Goal: Information Seeking & Learning: Learn about a topic

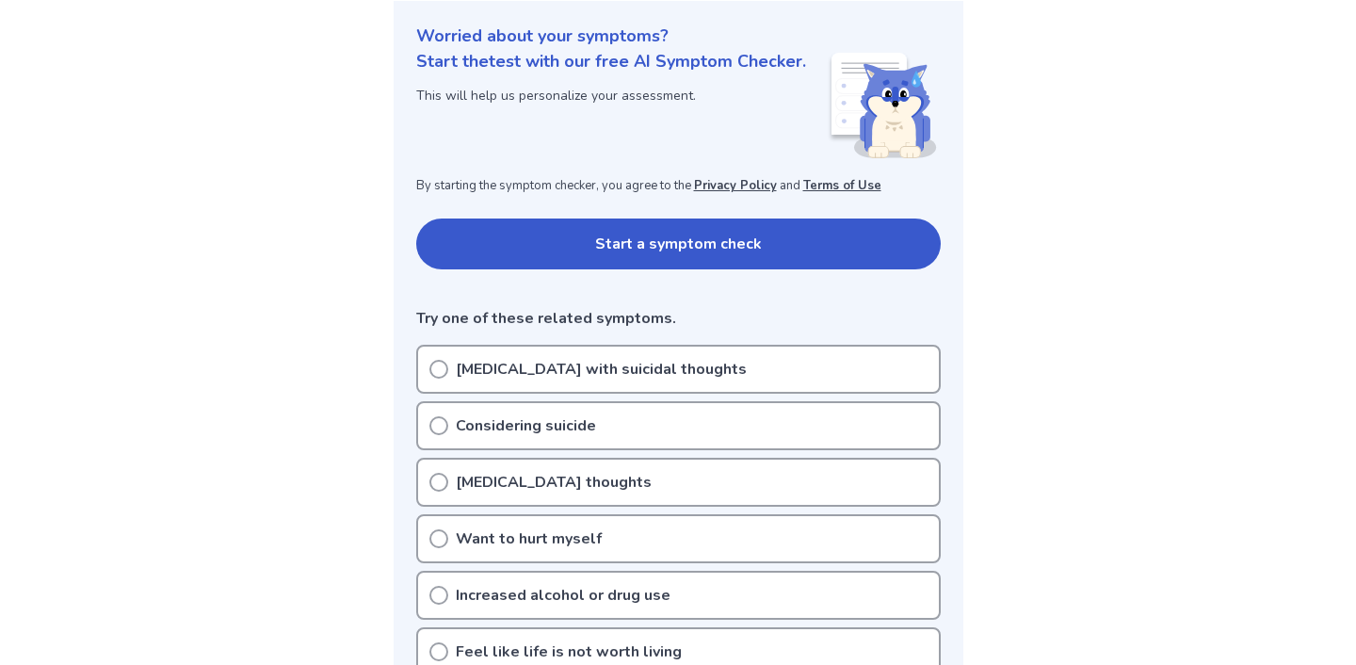
scroll to position [220, 0]
click at [656, 374] on p "[MEDICAL_DATA] with suicidal thoughts" at bounding box center [601, 368] width 291 height 23
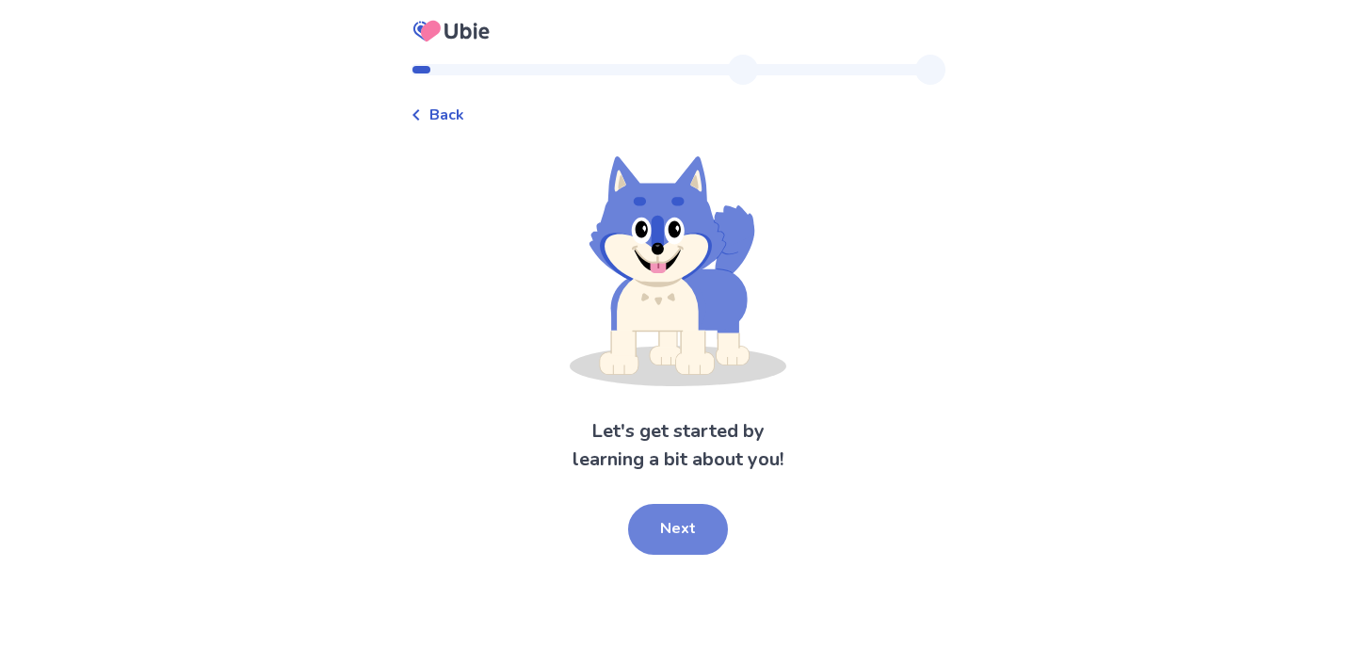
click at [686, 521] on button "Next" at bounding box center [678, 529] width 100 height 51
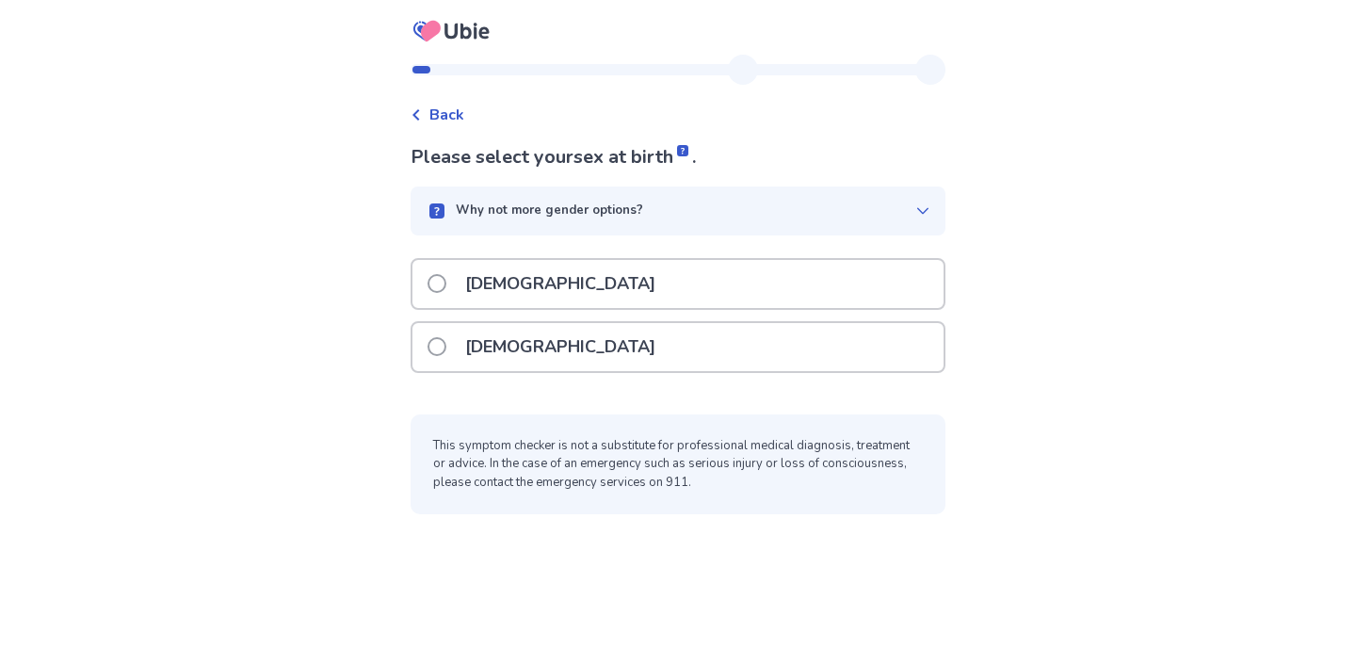
click at [613, 350] on div "Female" at bounding box center [677, 347] width 531 height 48
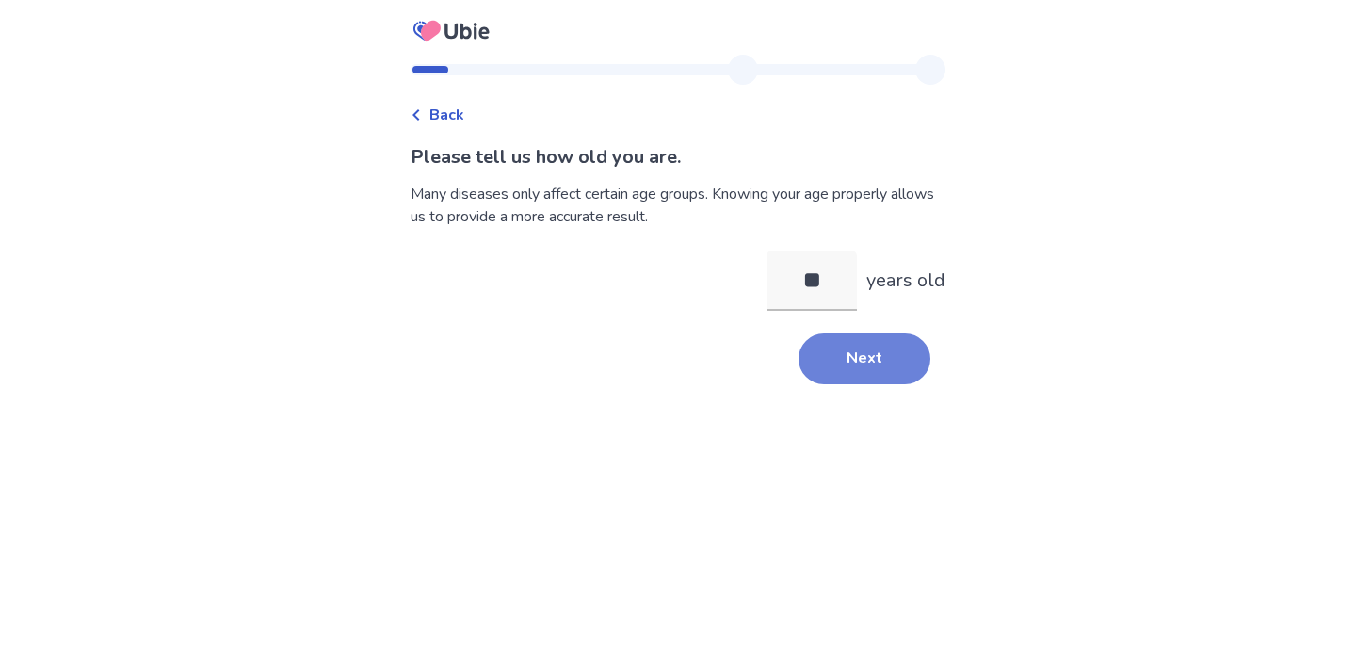
type input "**"
click at [872, 380] on button "Next" at bounding box center [864, 358] width 132 height 51
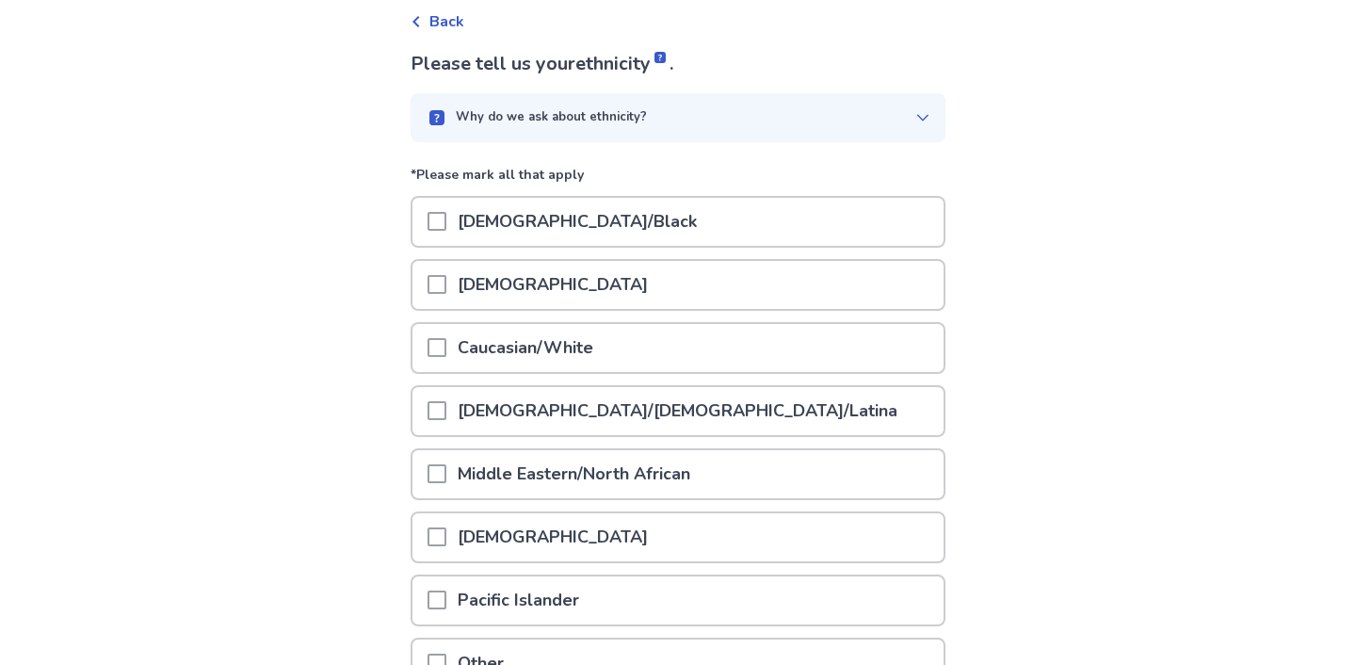
scroll to position [94, 0]
click at [713, 354] on div "Caucasian/White" at bounding box center [677, 347] width 531 height 48
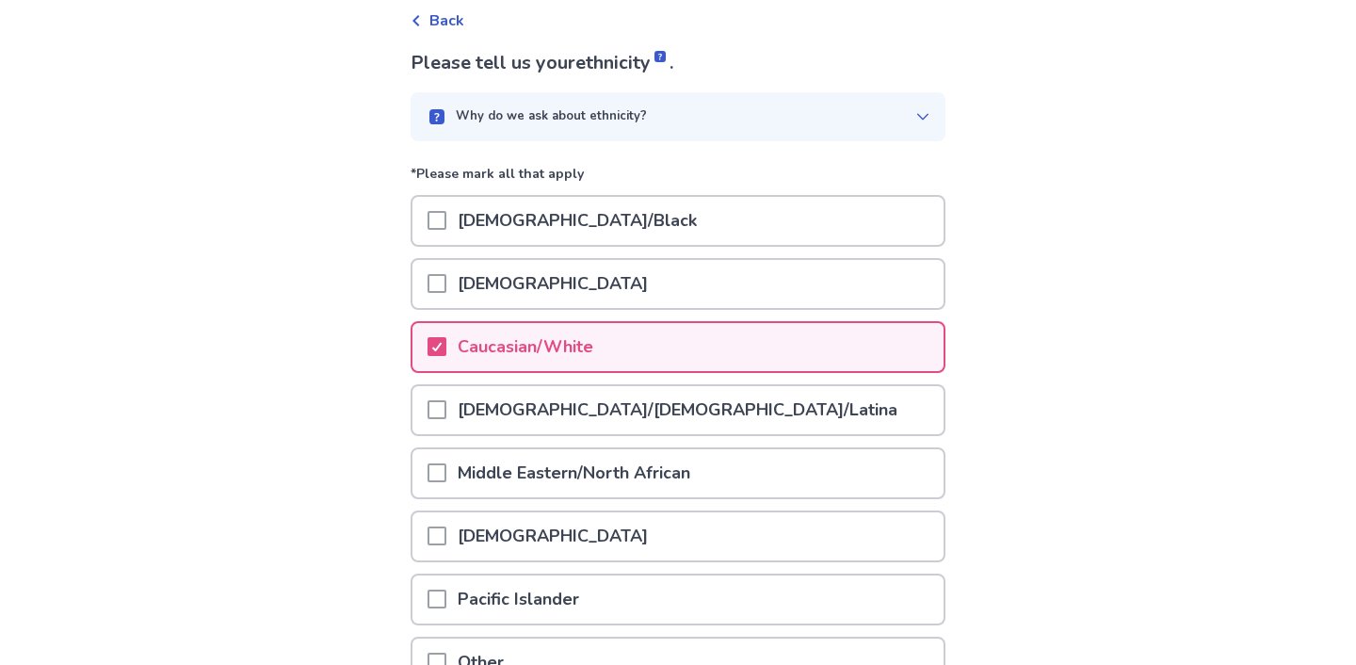
scroll to position [284, 0]
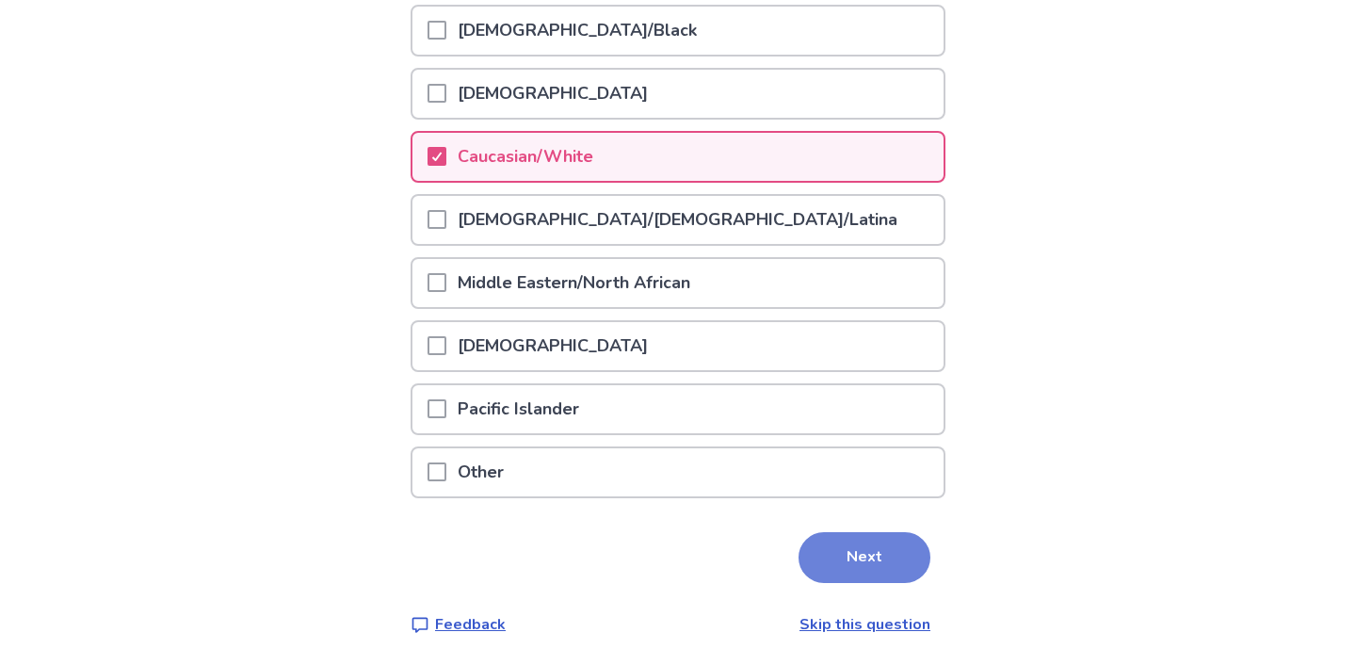
click at [898, 571] on button "Next" at bounding box center [864, 557] width 132 height 51
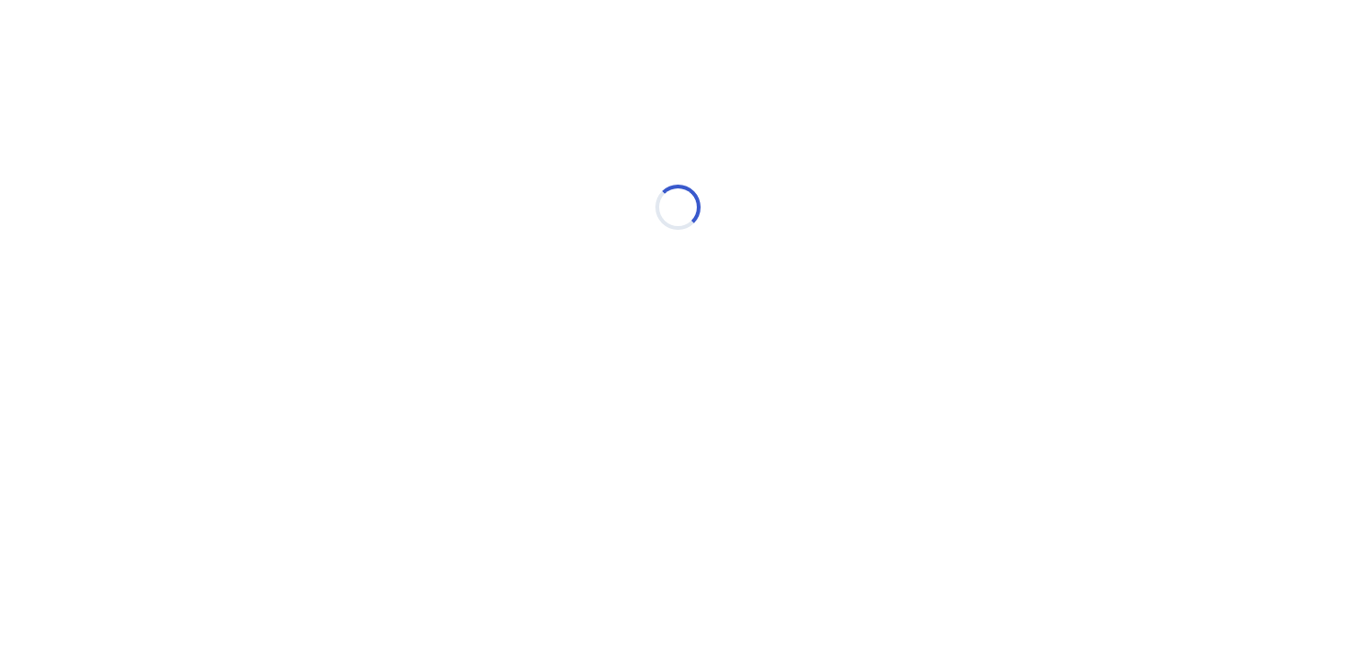
scroll to position [0, 0]
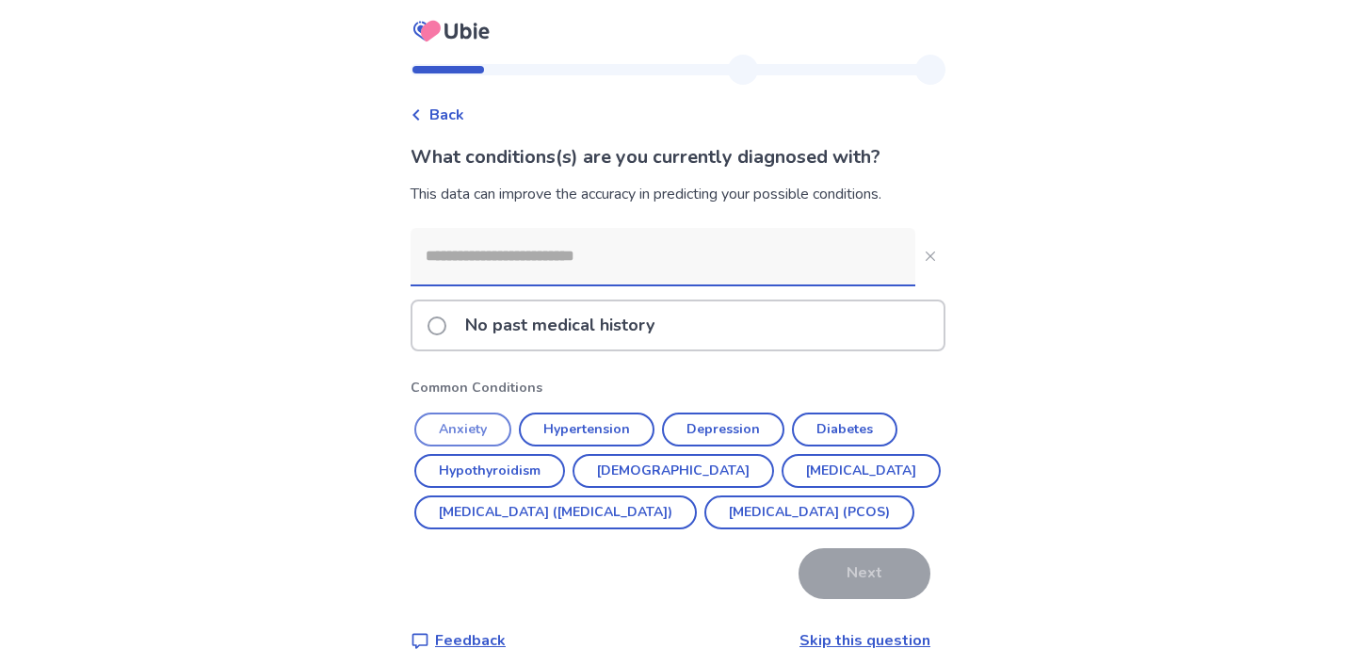
click at [504, 418] on button "Anxiety" at bounding box center [462, 429] width 97 height 34
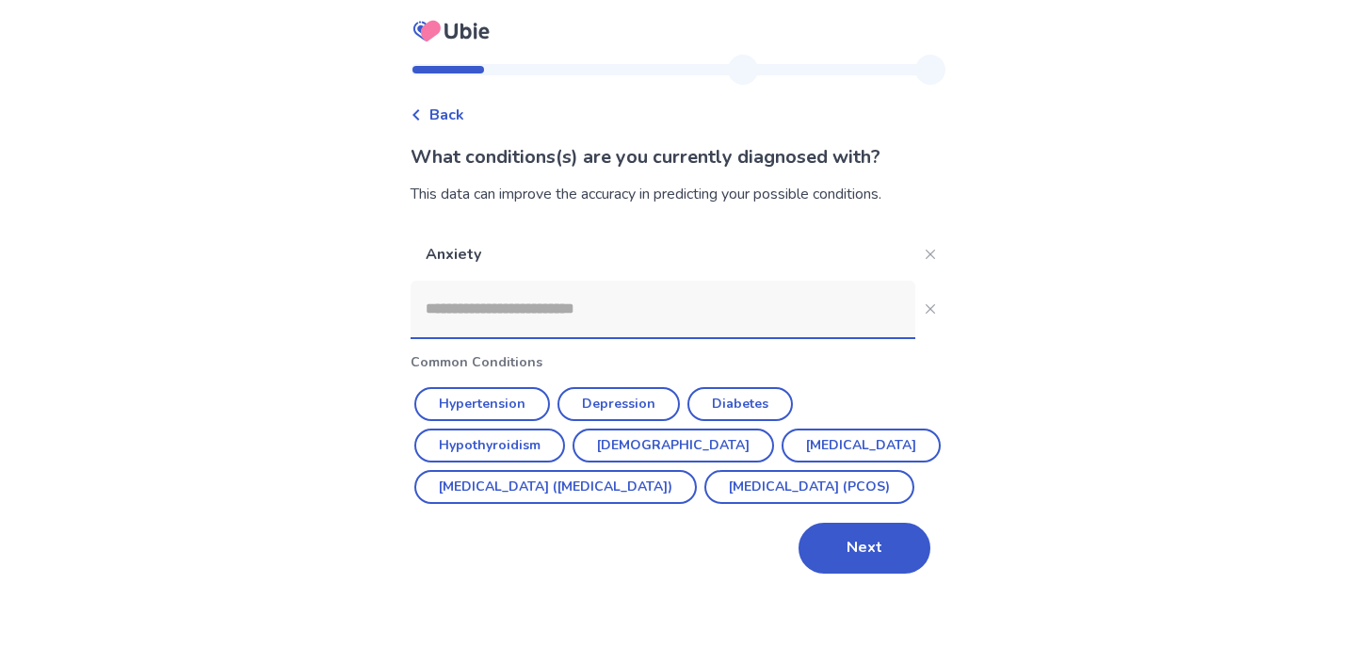
click at [619, 321] on input at bounding box center [662, 309] width 505 height 56
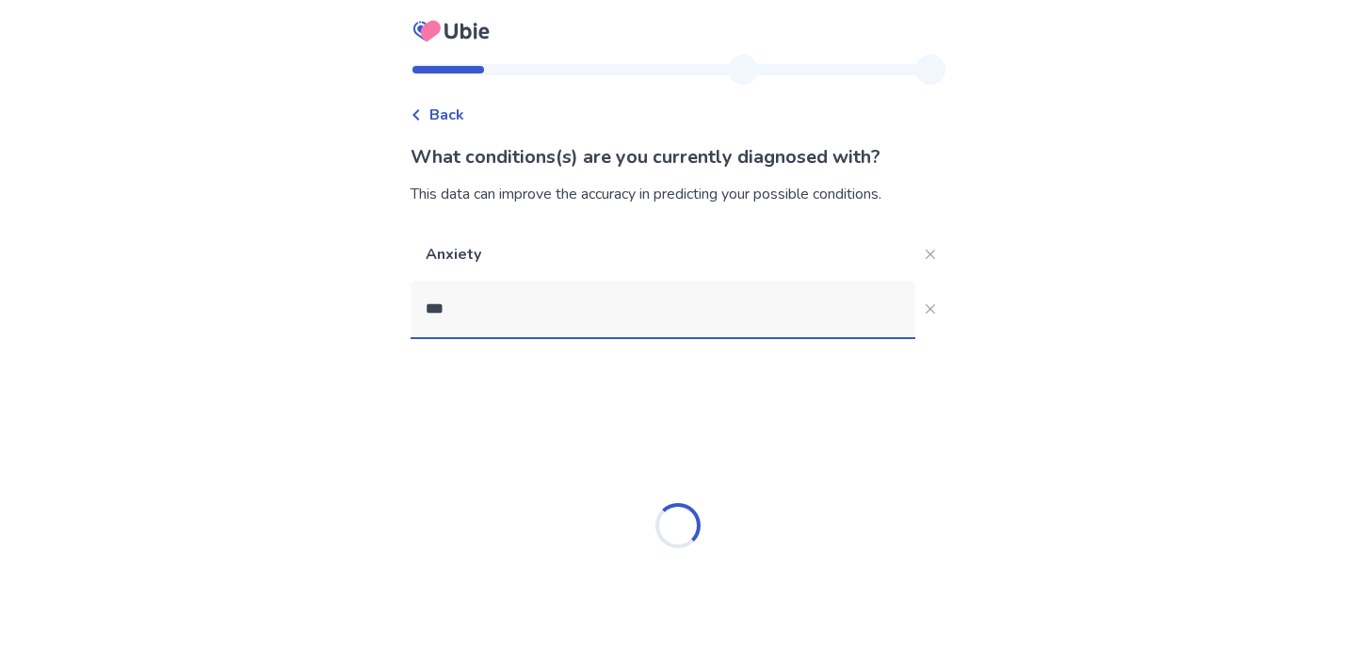
type input "****"
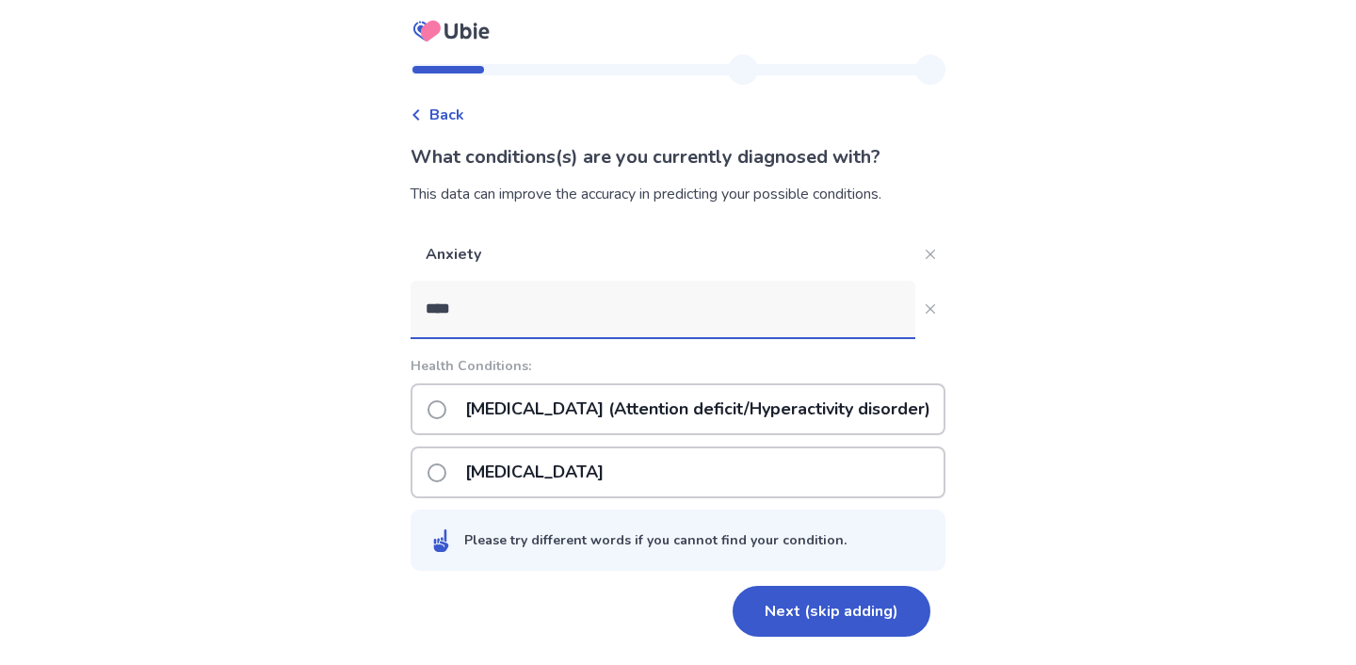
click at [660, 407] on p "ADHD (Attention deficit/Hyperactivity disorder)" at bounding box center [698, 409] width 488 height 48
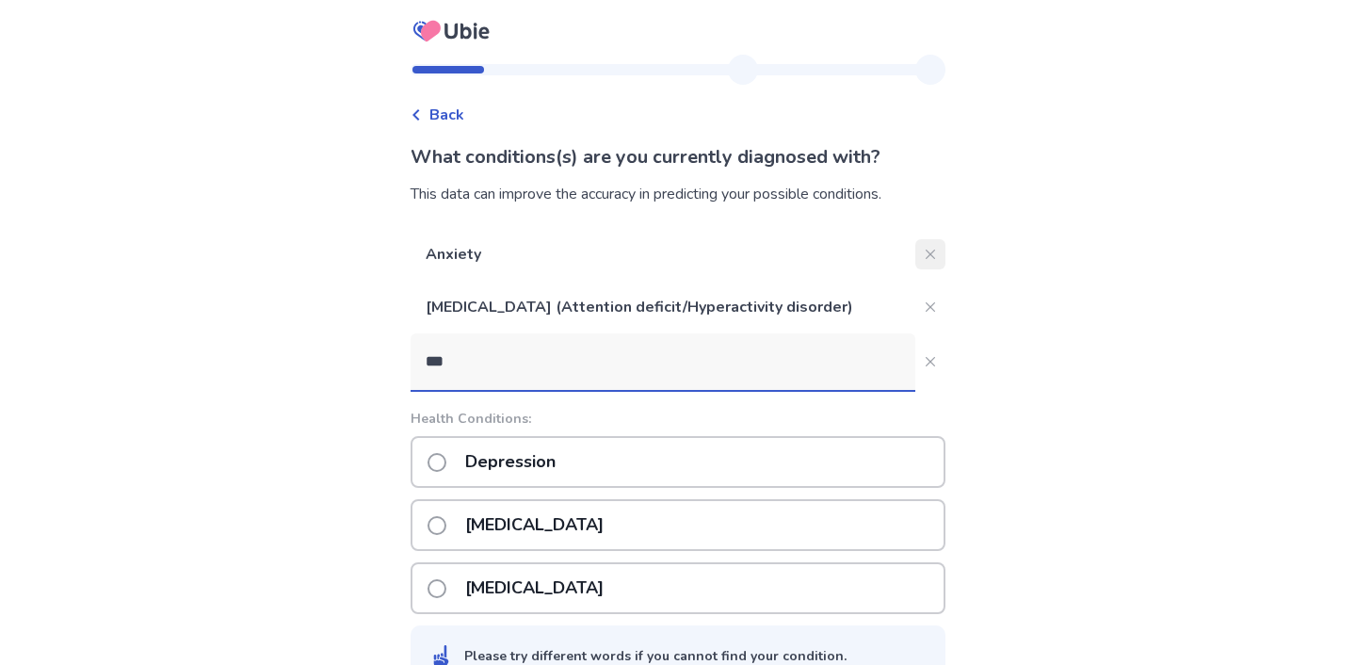
type input "***"
click at [915, 257] on button "Close" at bounding box center [930, 254] width 30 height 30
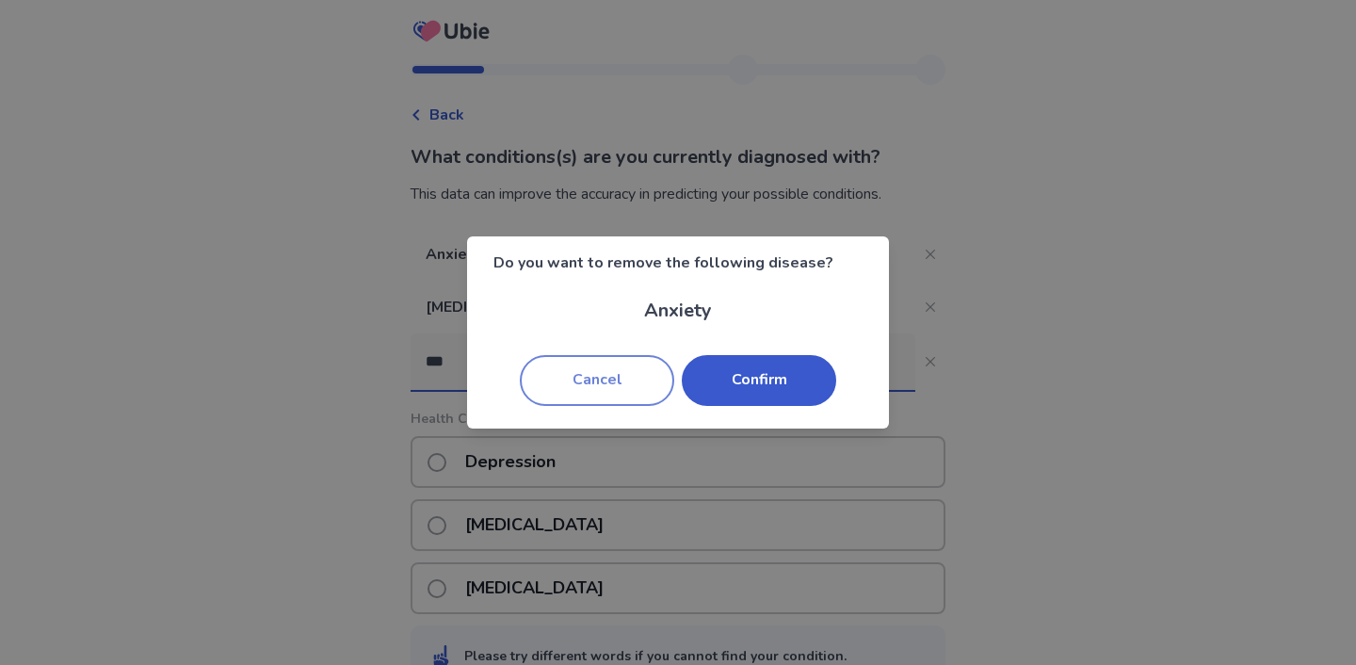
click at [640, 374] on button "Cancel" at bounding box center [597, 380] width 154 height 51
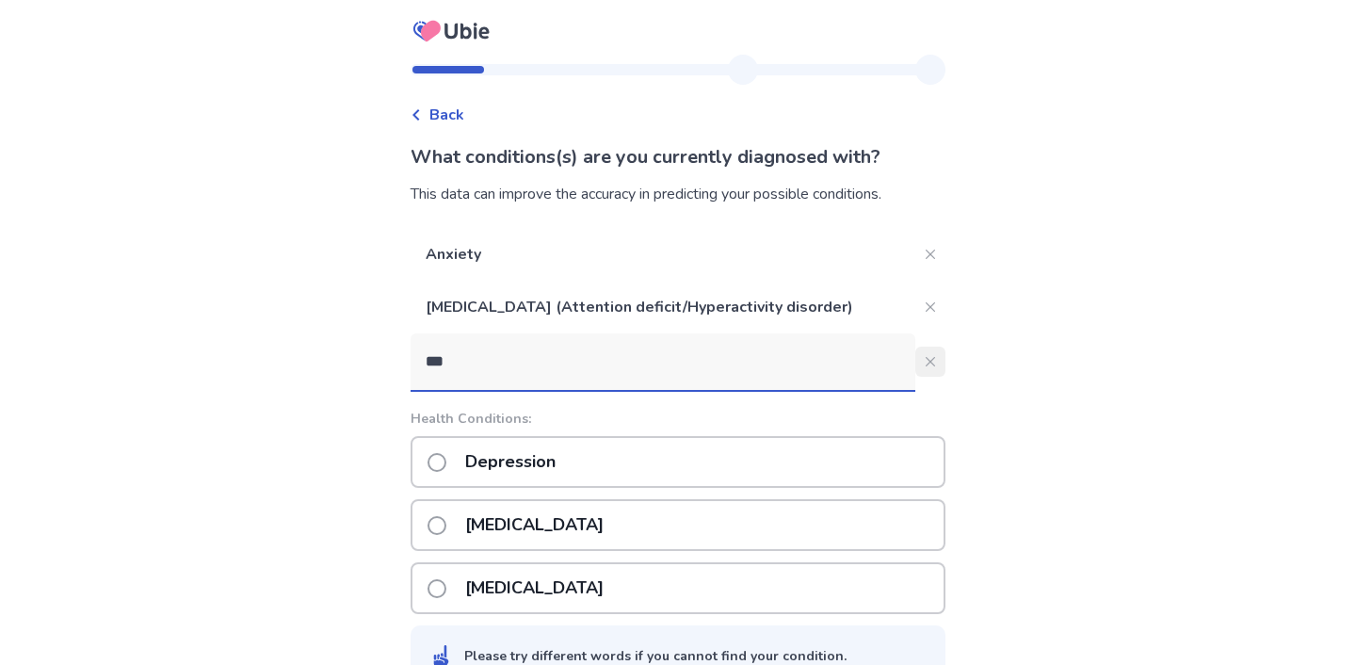
click at [915, 362] on button "***" at bounding box center [930, 361] width 30 height 30
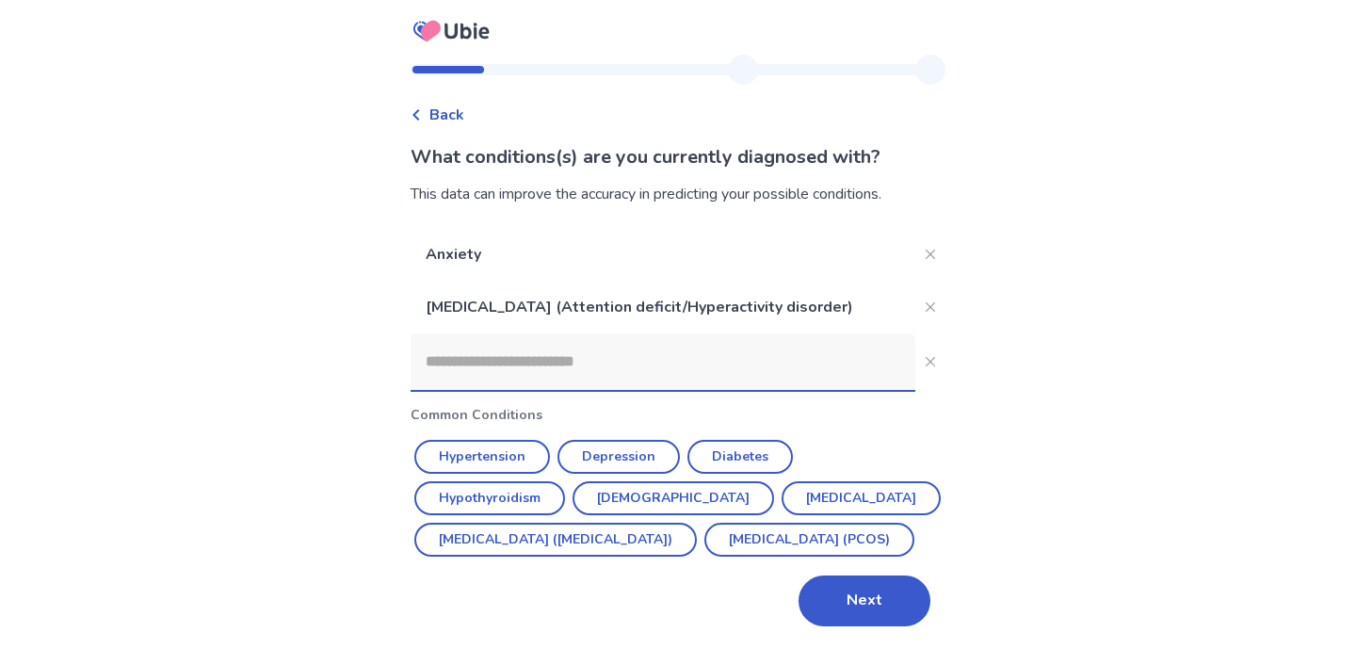
click at [657, 372] on input at bounding box center [662, 361] width 505 height 56
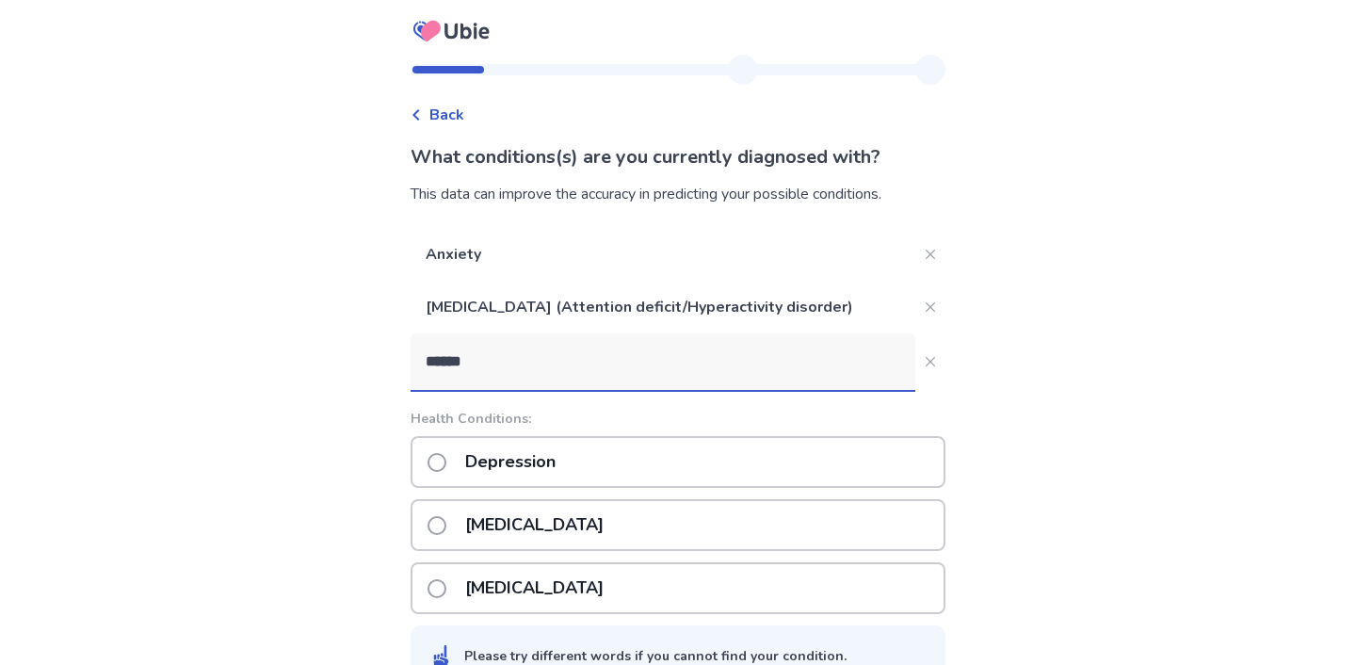
type input "*****"
click at [556, 465] on p "Depression" at bounding box center [510, 462] width 113 height 48
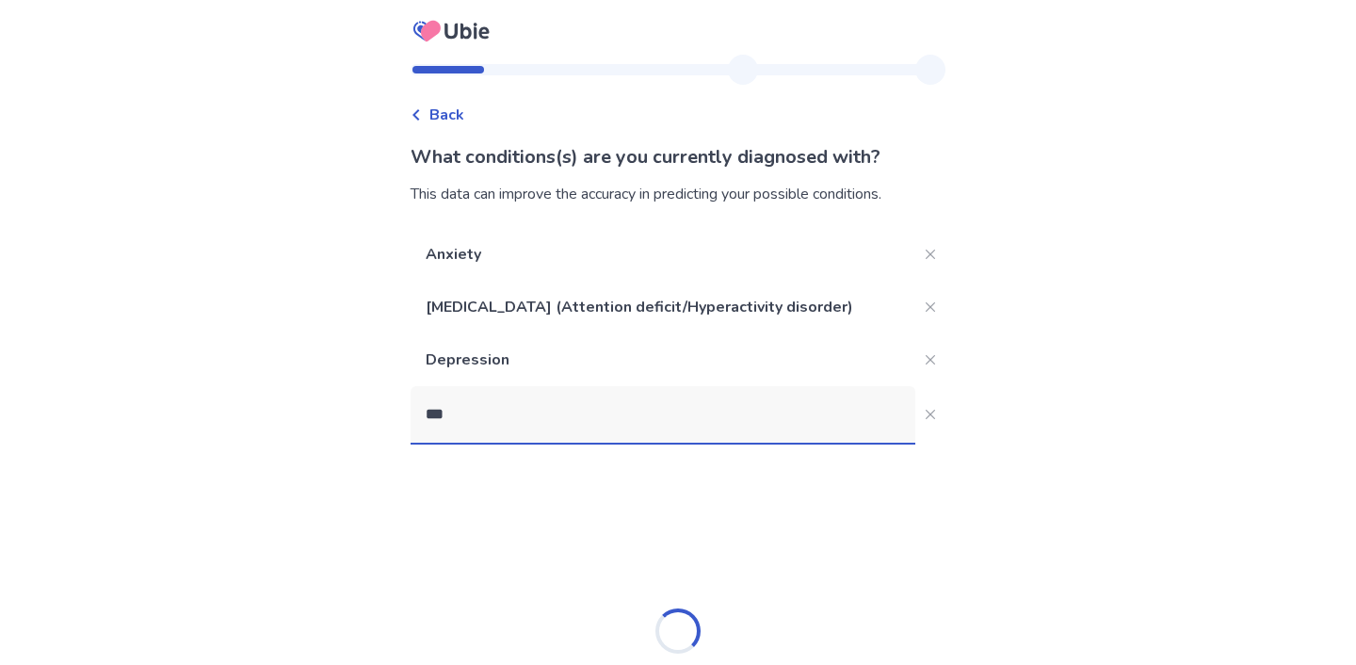
type input "****"
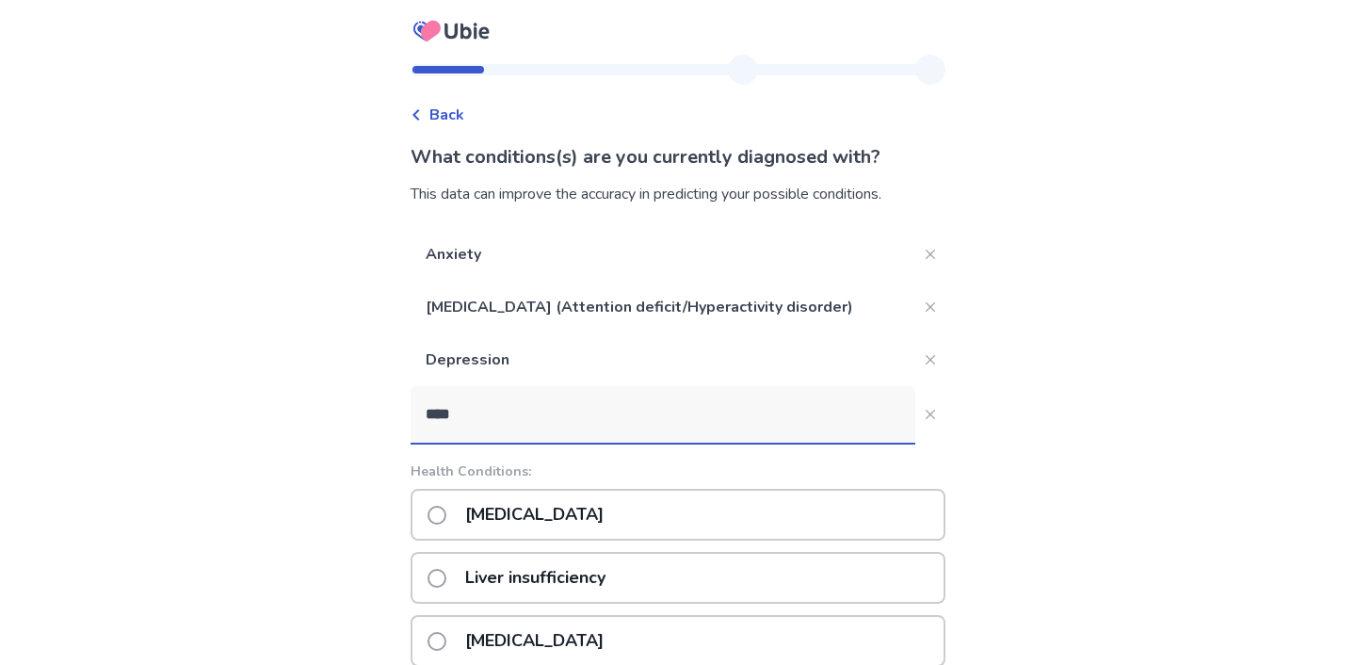
click at [537, 503] on p "Insomnia" at bounding box center [534, 514] width 161 height 48
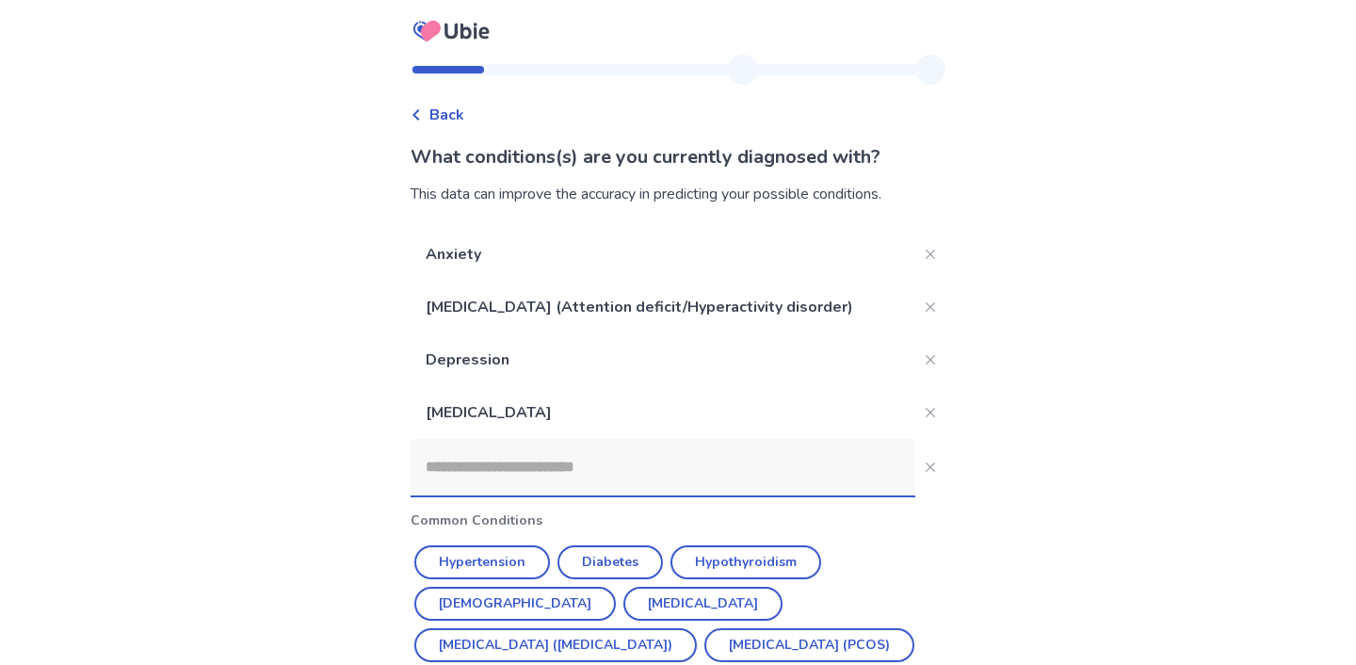
click at [533, 462] on input at bounding box center [662, 467] width 505 height 56
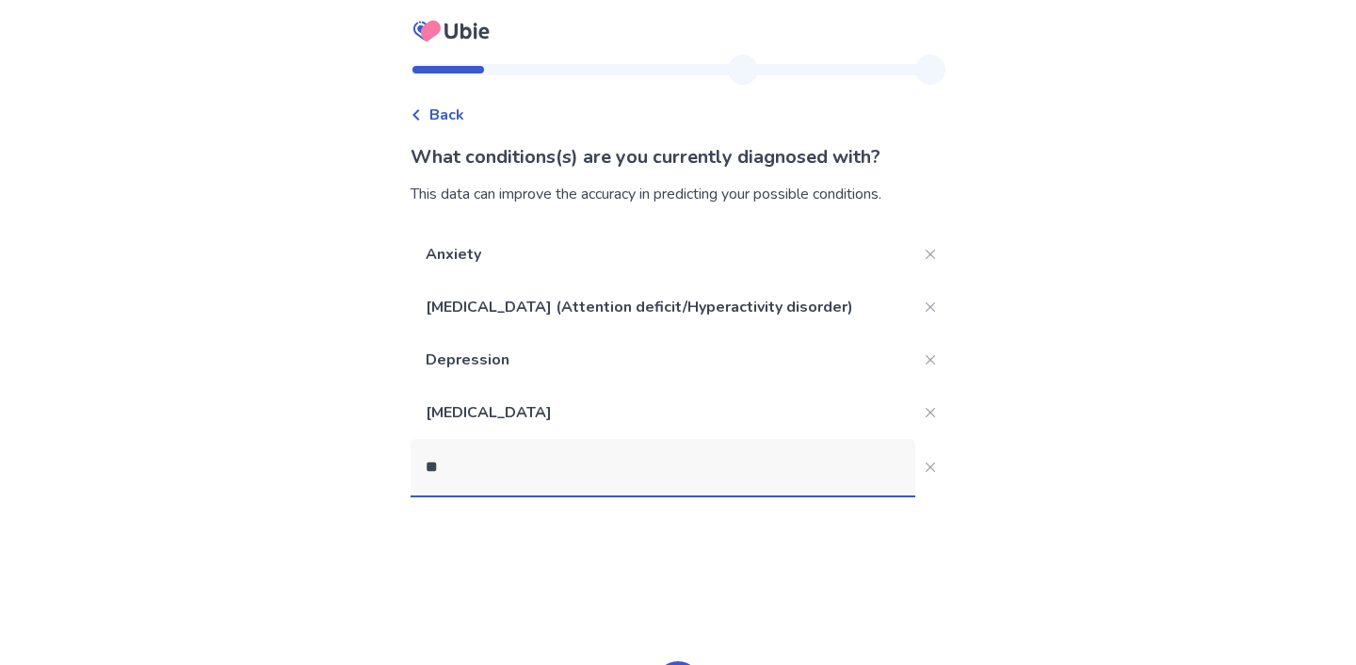
type input "***"
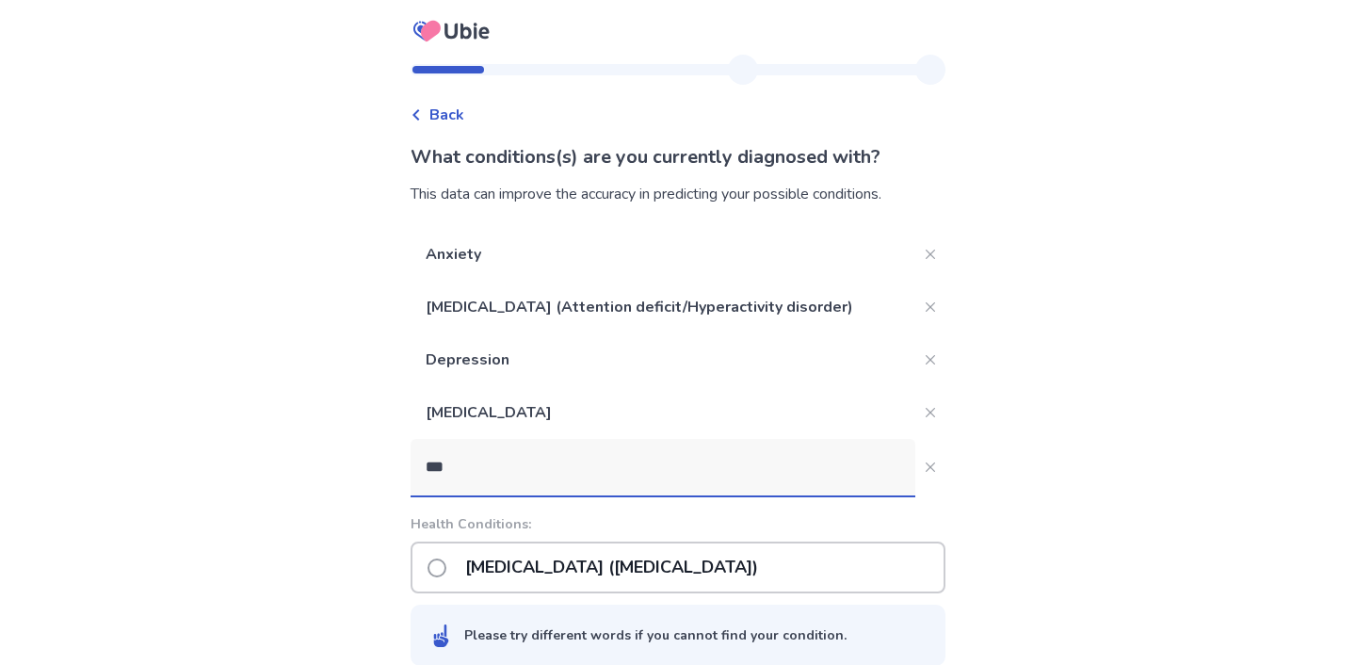
click at [534, 558] on p "Post-traumatic stress disorder (PTSD)" at bounding box center [611, 567] width 315 height 48
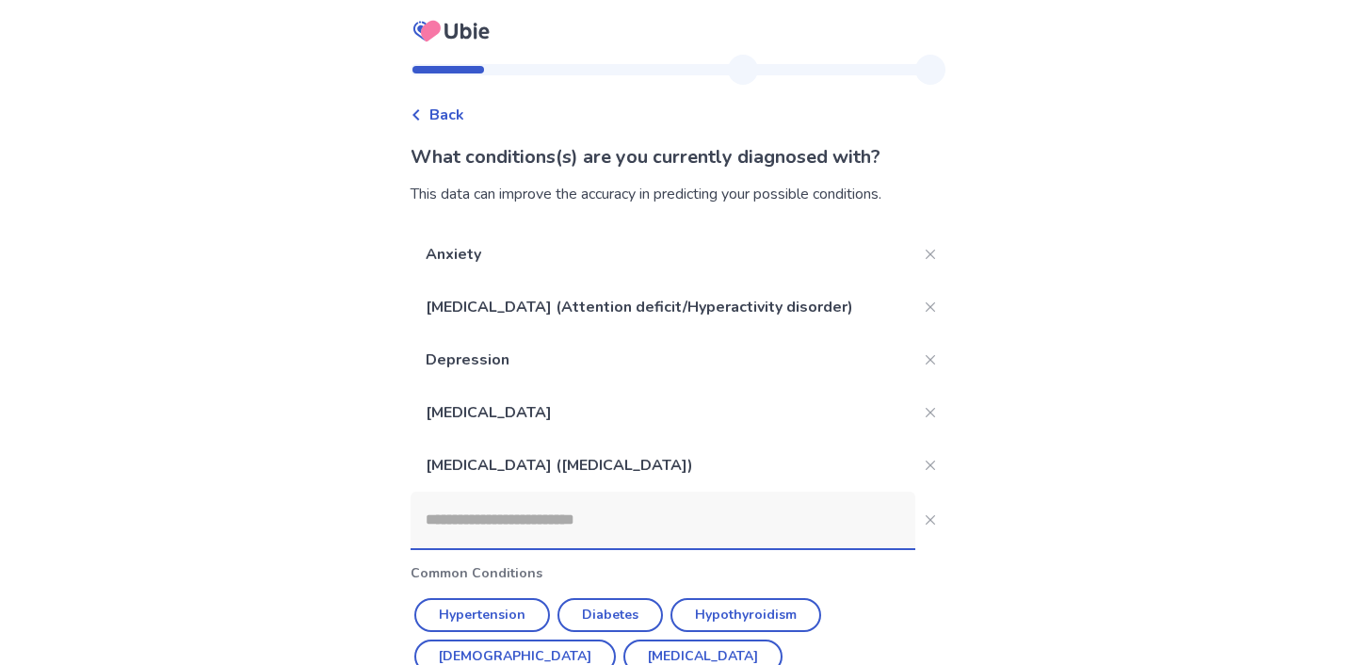
scroll to position [142, 0]
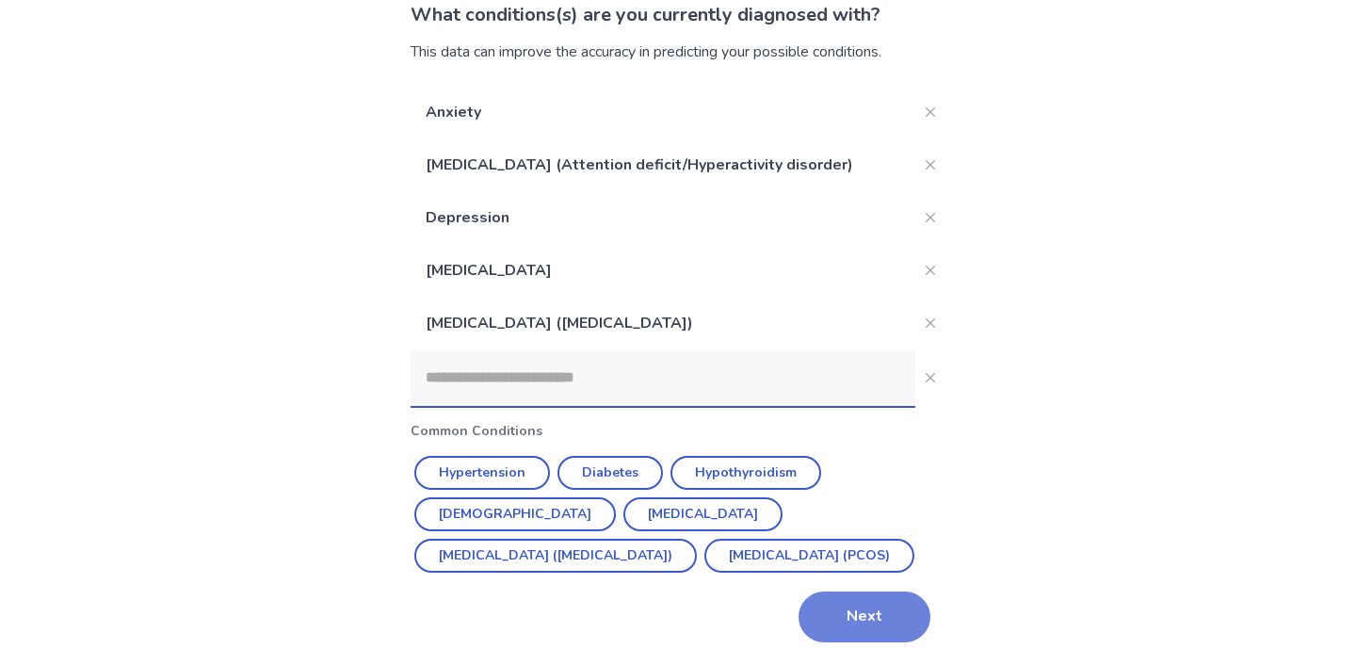
click at [883, 611] on button "Next" at bounding box center [864, 616] width 132 height 51
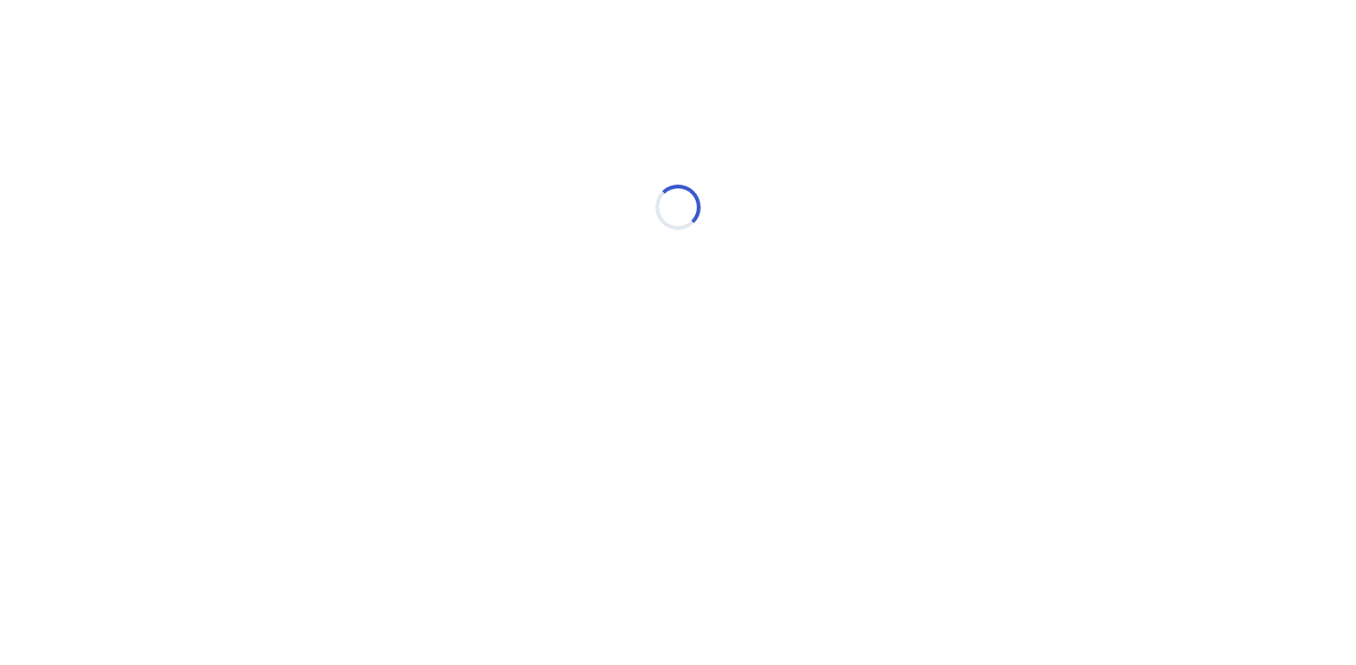
scroll to position [0, 0]
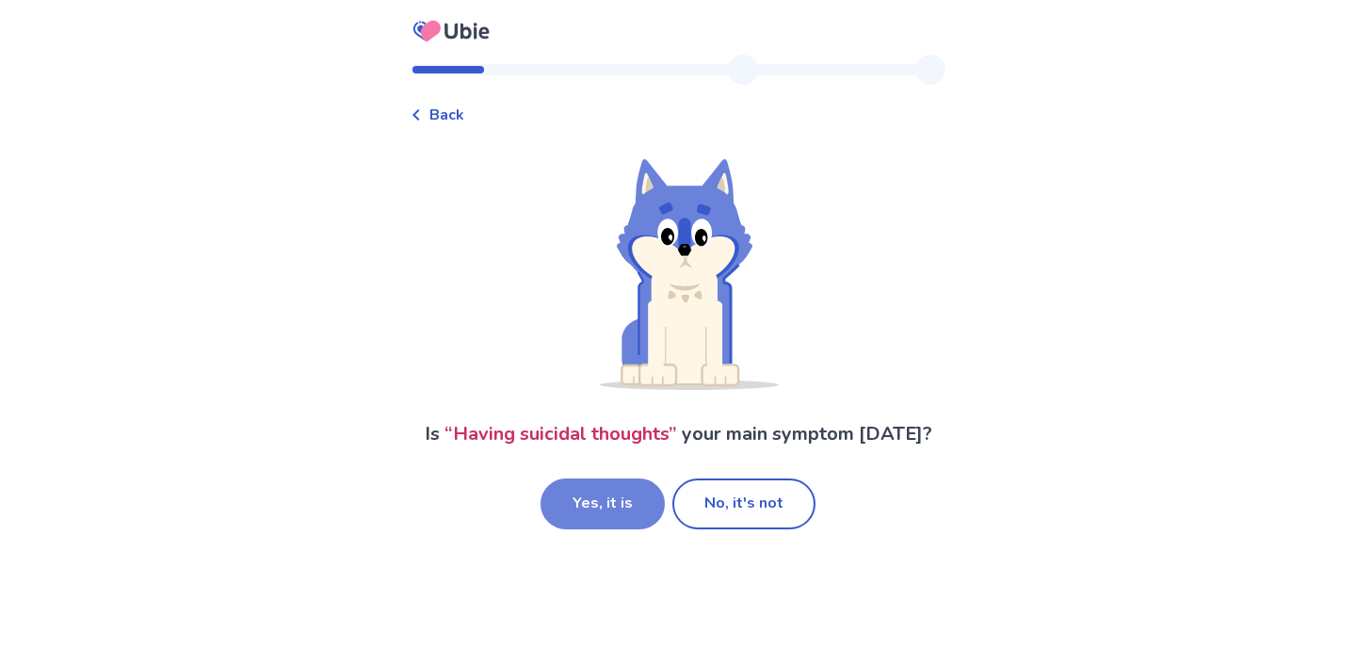
click at [614, 506] on button "Yes, it is" at bounding box center [602, 503] width 124 height 51
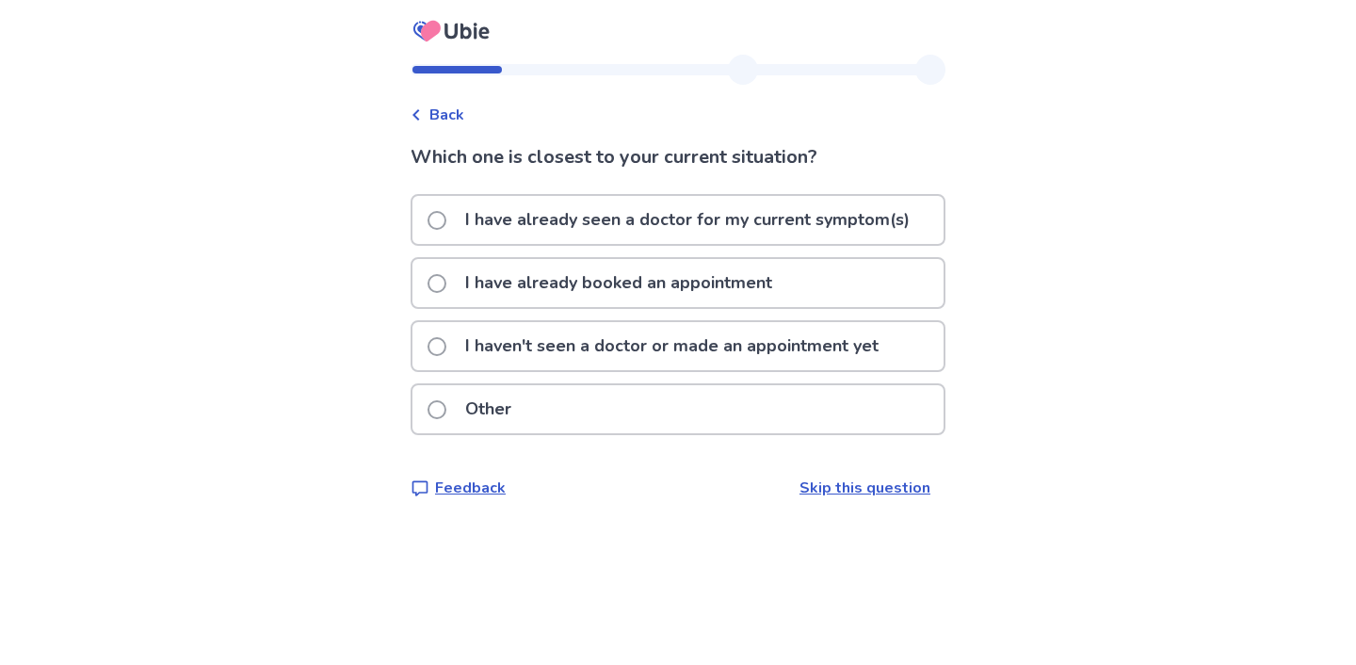
click at [695, 352] on p "I haven't seen a doctor or made an appointment yet" at bounding box center [672, 346] width 436 height 48
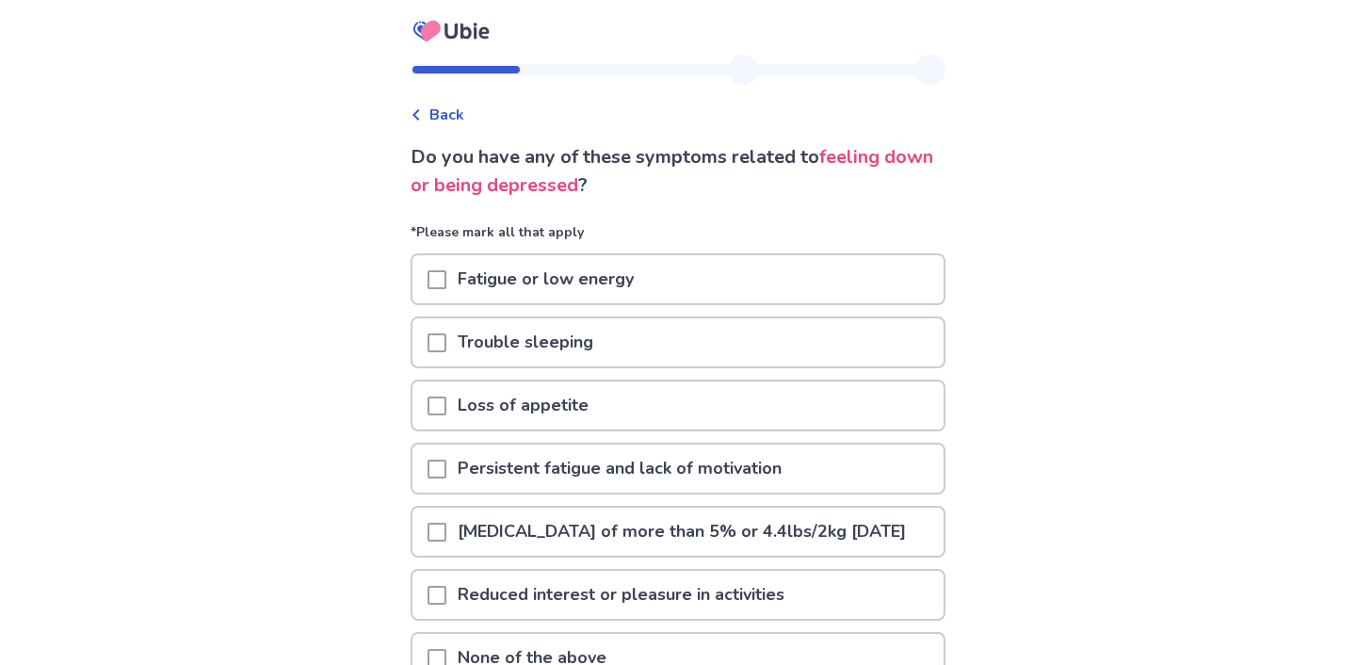
click at [750, 280] on div "Fatigue or low energy" at bounding box center [677, 279] width 531 height 48
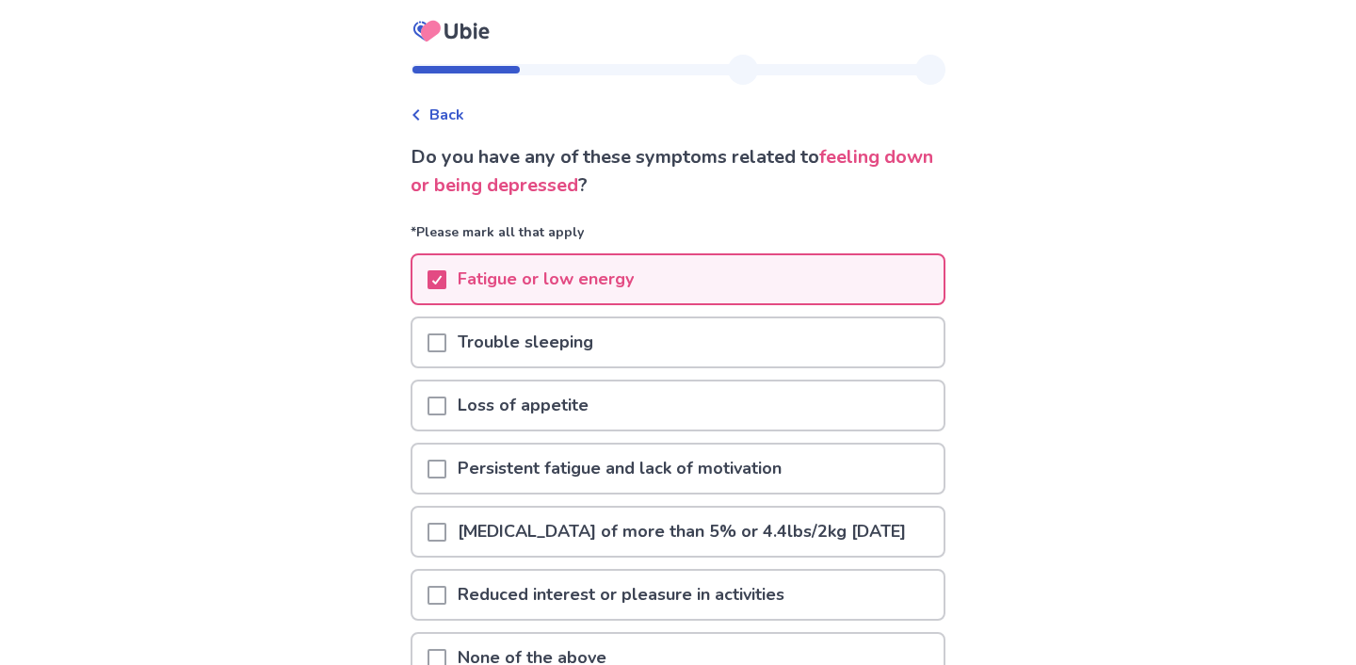
click at [697, 357] on div "Trouble sleeping" at bounding box center [677, 342] width 531 height 48
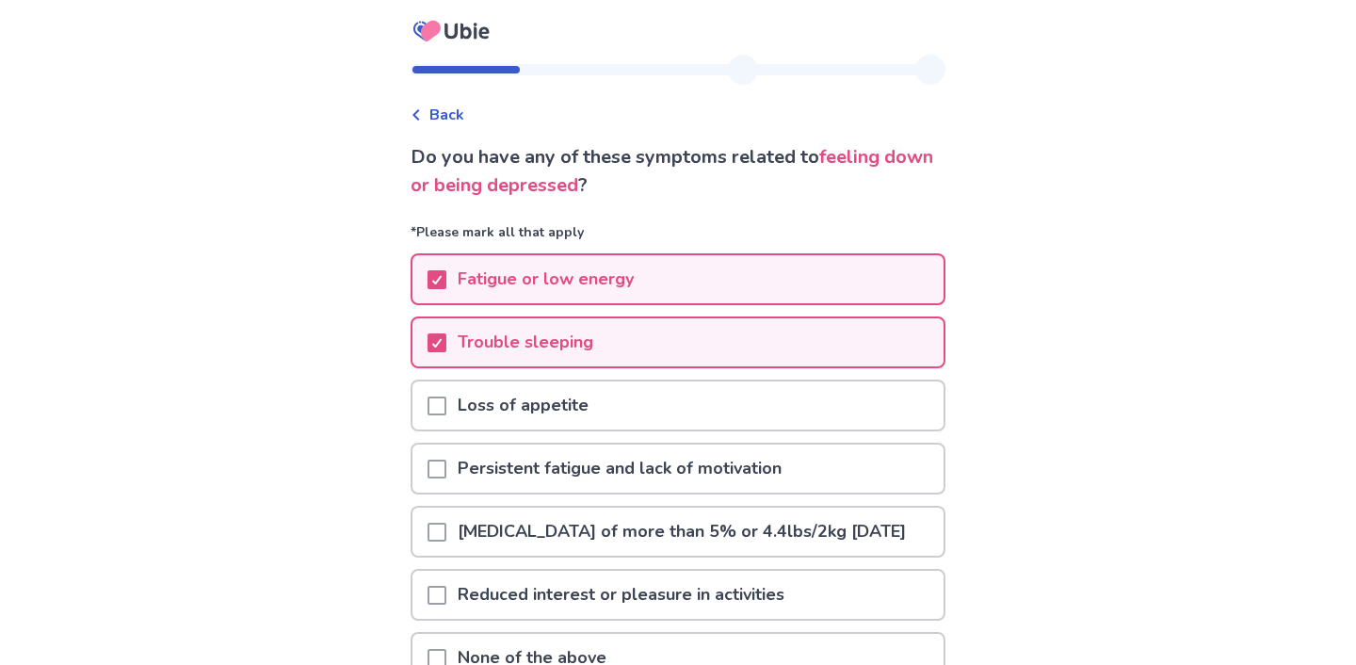
click at [683, 413] on div "Loss of appetite" at bounding box center [677, 405] width 531 height 48
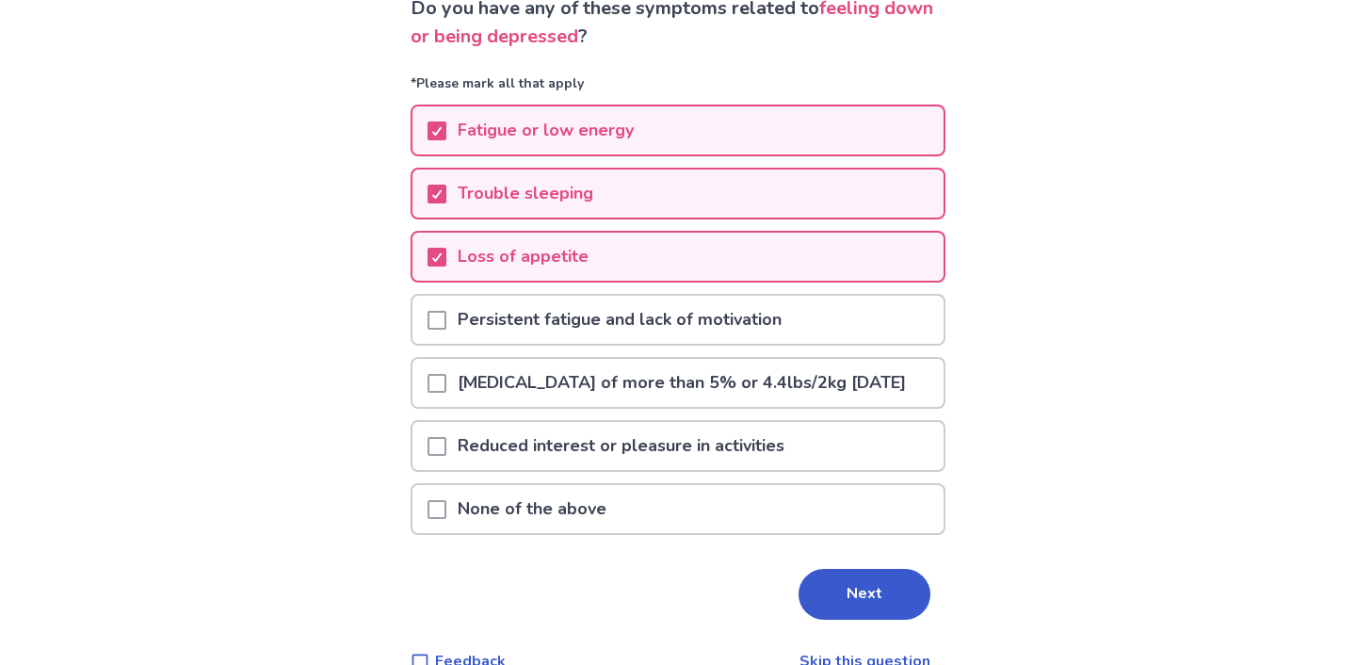
scroll to position [151, 0]
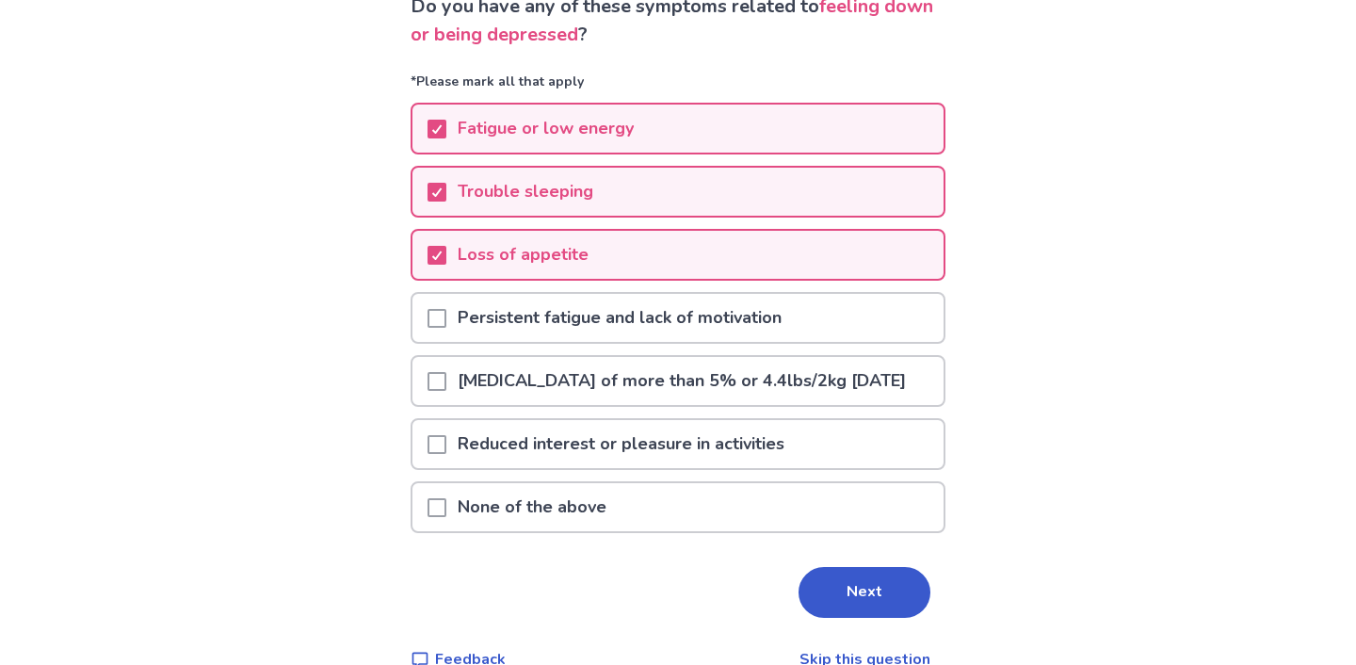
click at [699, 347] on div "Persistent fatigue and lack of motivation" at bounding box center [677, 323] width 535 height 63
click at [703, 326] on p "Persistent fatigue and lack of motivation" at bounding box center [619, 318] width 346 height 48
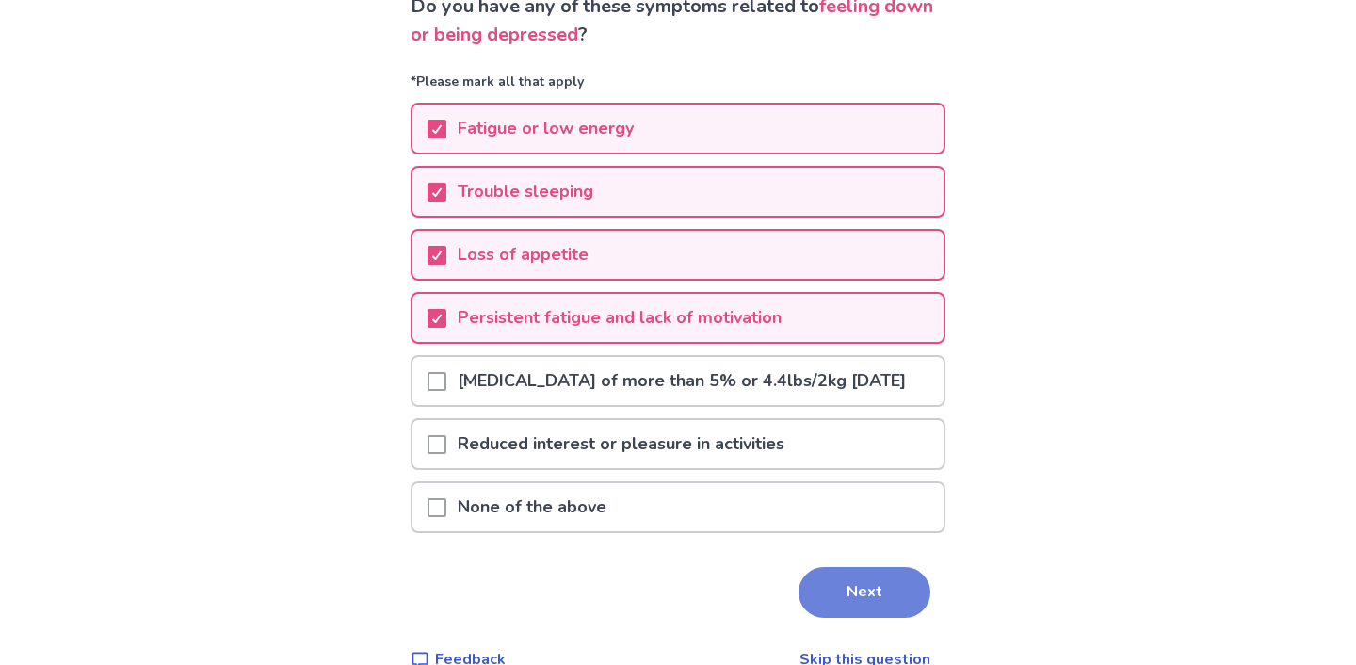
click at [876, 610] on button "Next" at bounding box center [864, 592] width 132 height 51
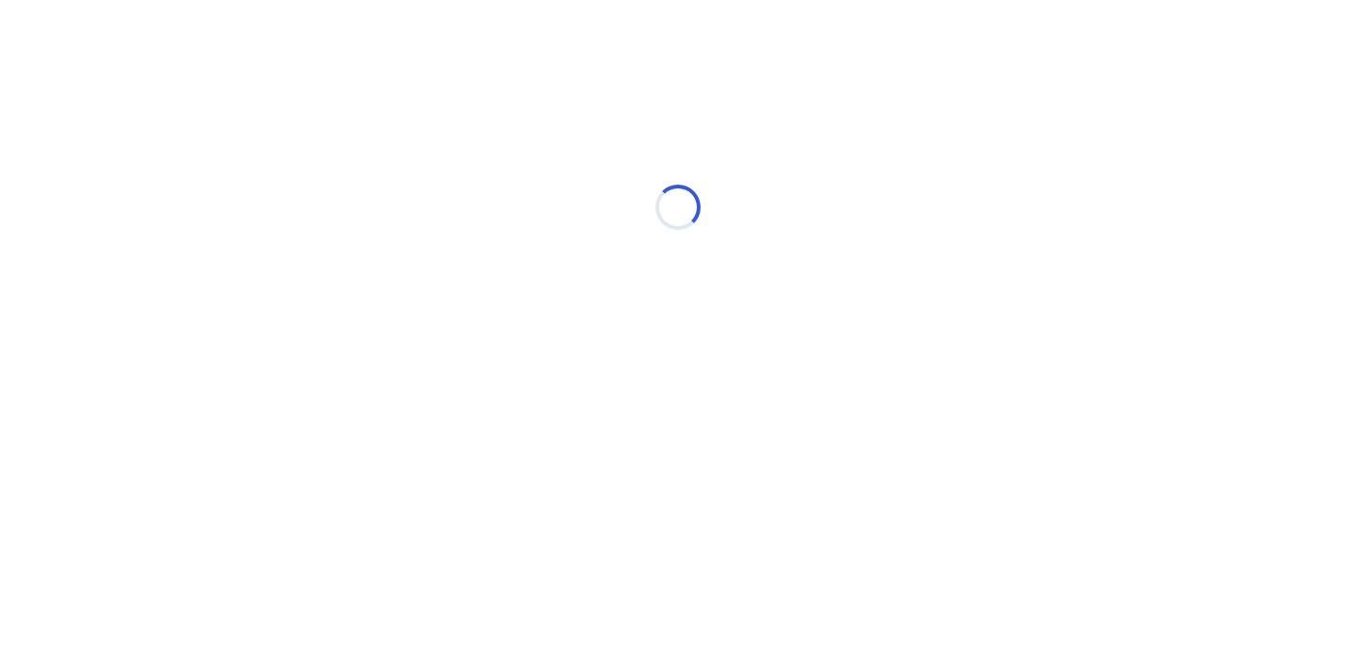
scroll to position [0, 0]
select select "*"
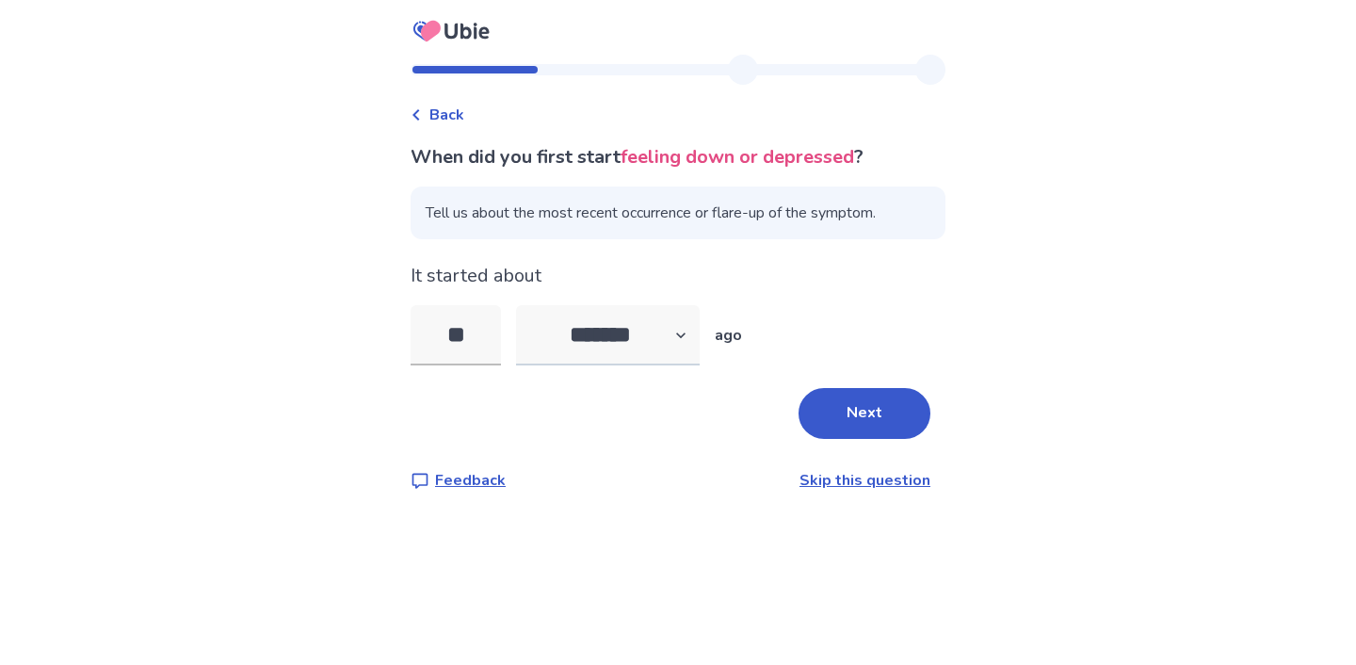
type input "*"
click at [877, 477] on link "Skip this question" at bounding box center [864, 480] width 131 height 21
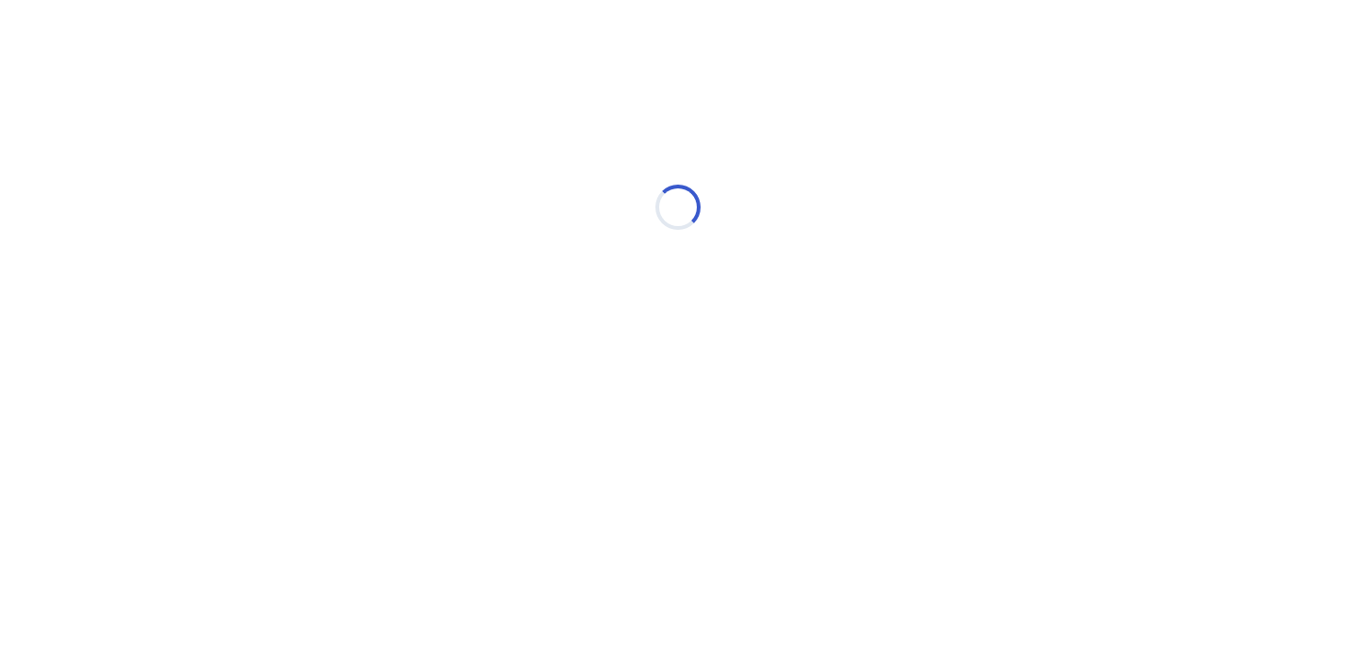
select select "*"
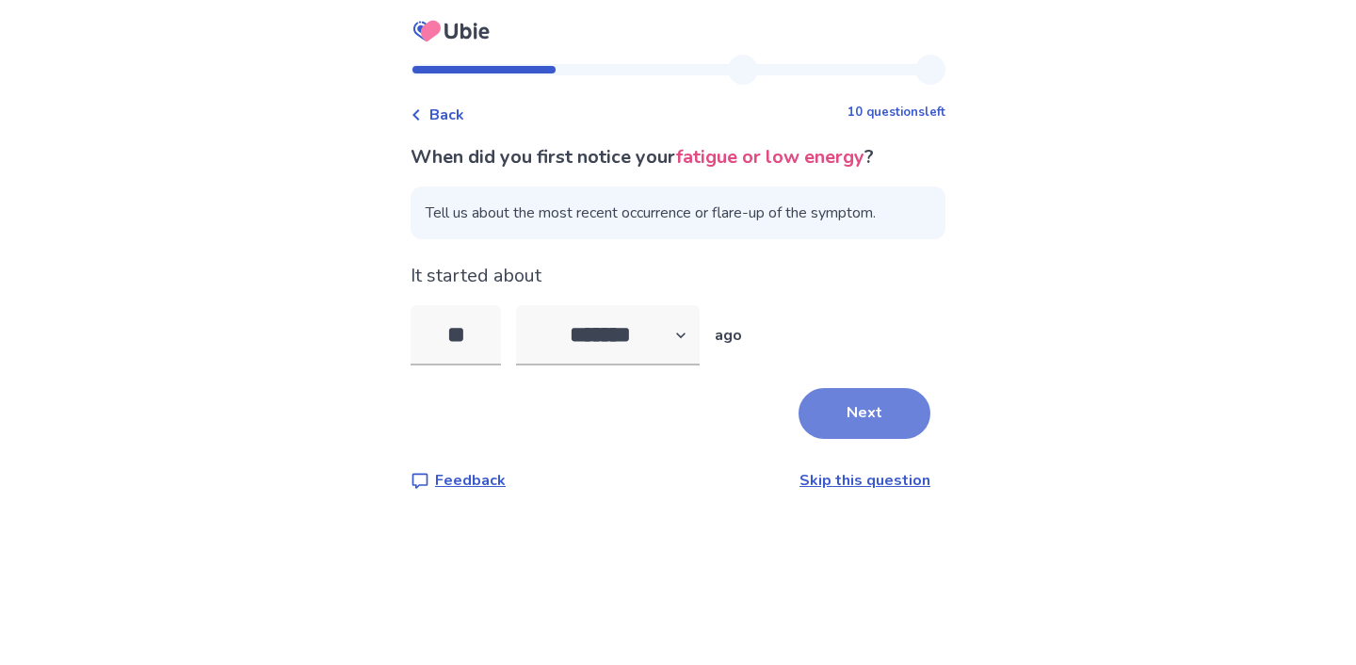
type input "**"
click at [871, 425] on button "Next" at bounding box center [864, 413] width 132 height 51
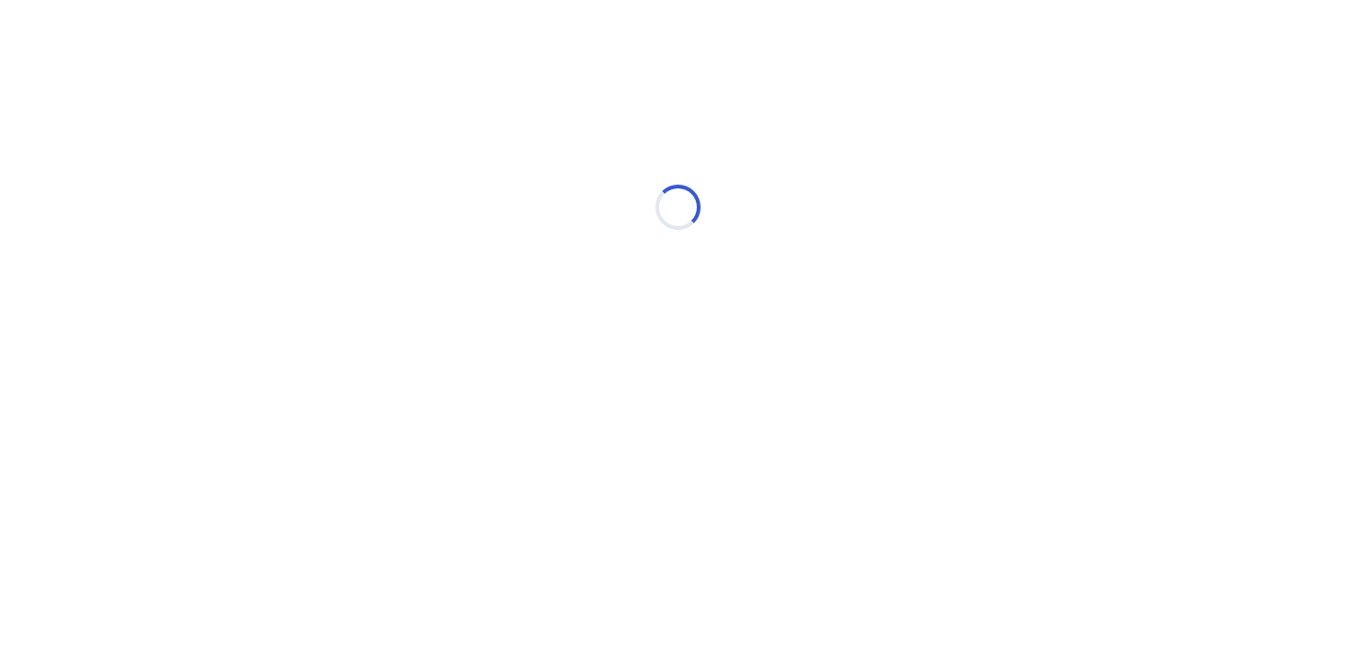
select select "*"
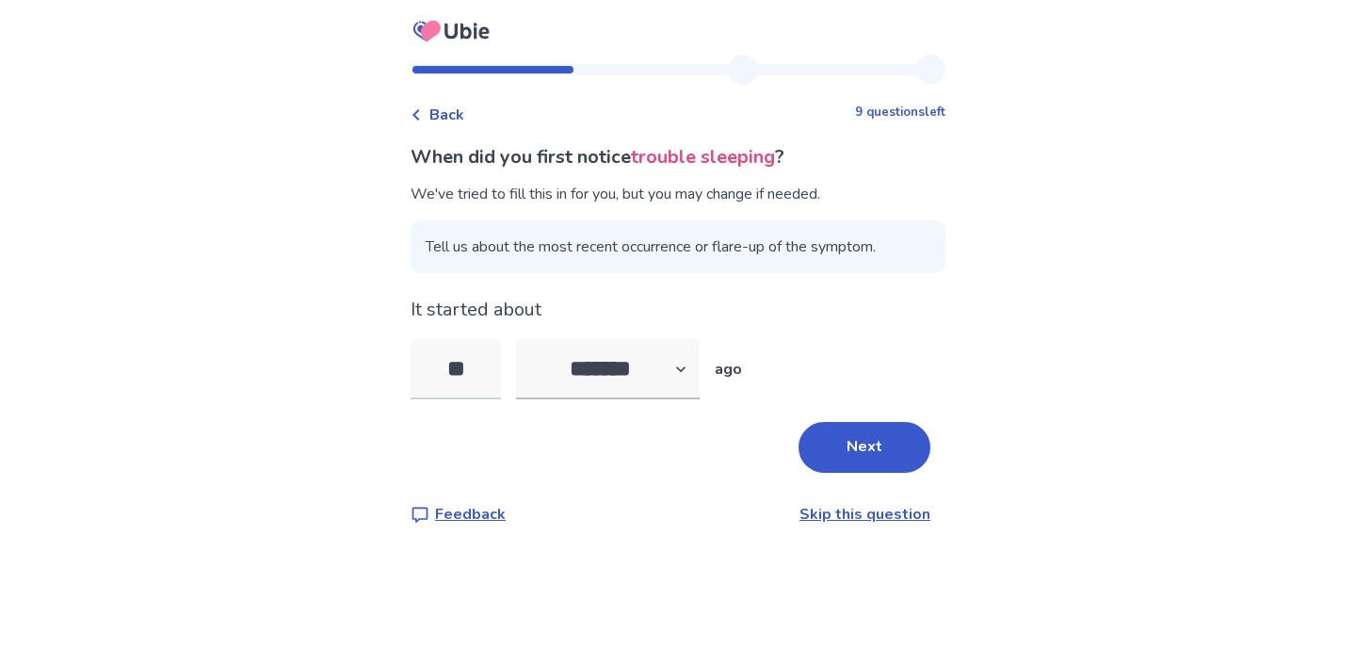
click at [495, 359] on input "**" at bounding box center [455, 369] width 90 height 60
click at [863, 509] on link "Skip this question" at bounding box center [864, 514] width 131 height 21
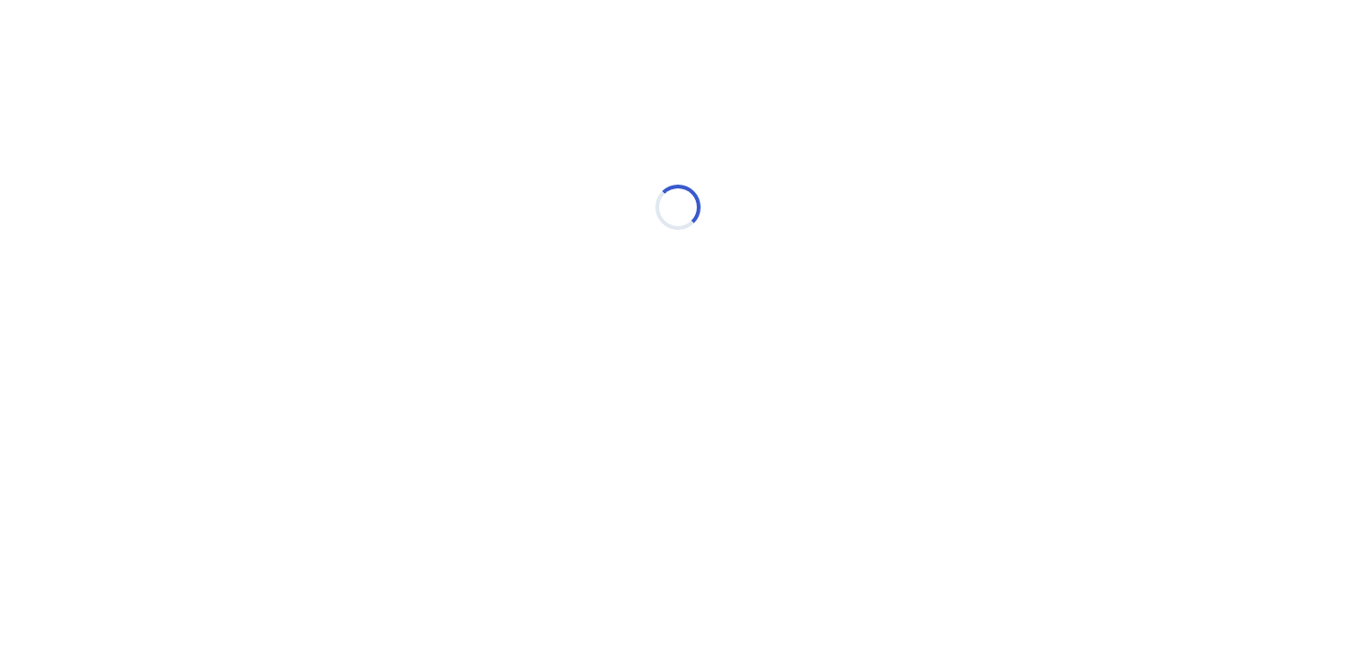
select select "*"
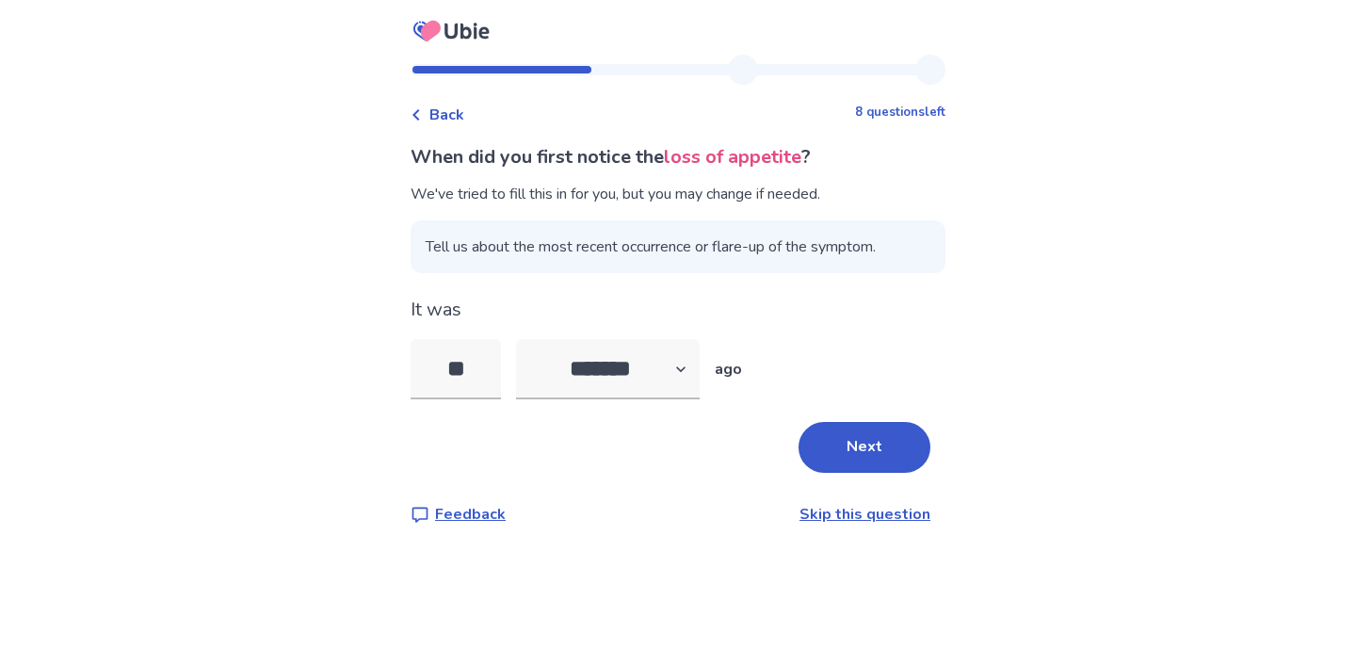
click at [710, 285] on div "When did you first notice the loss of appetite ? We've tried to fill this in fo…" at bounding box center [677, 334] width 535 height 382
click at [882, 518] on link "Skip this question" at bounding box center [864, 514] width 131 height 21
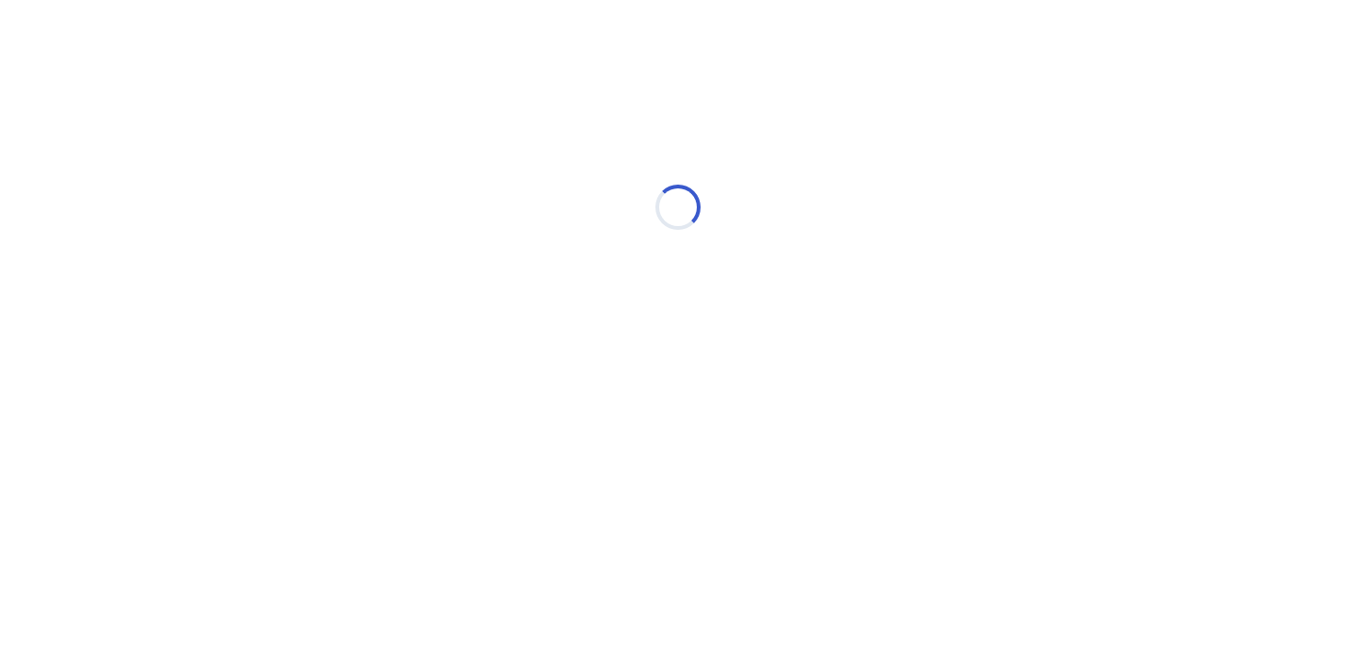
select select "*"
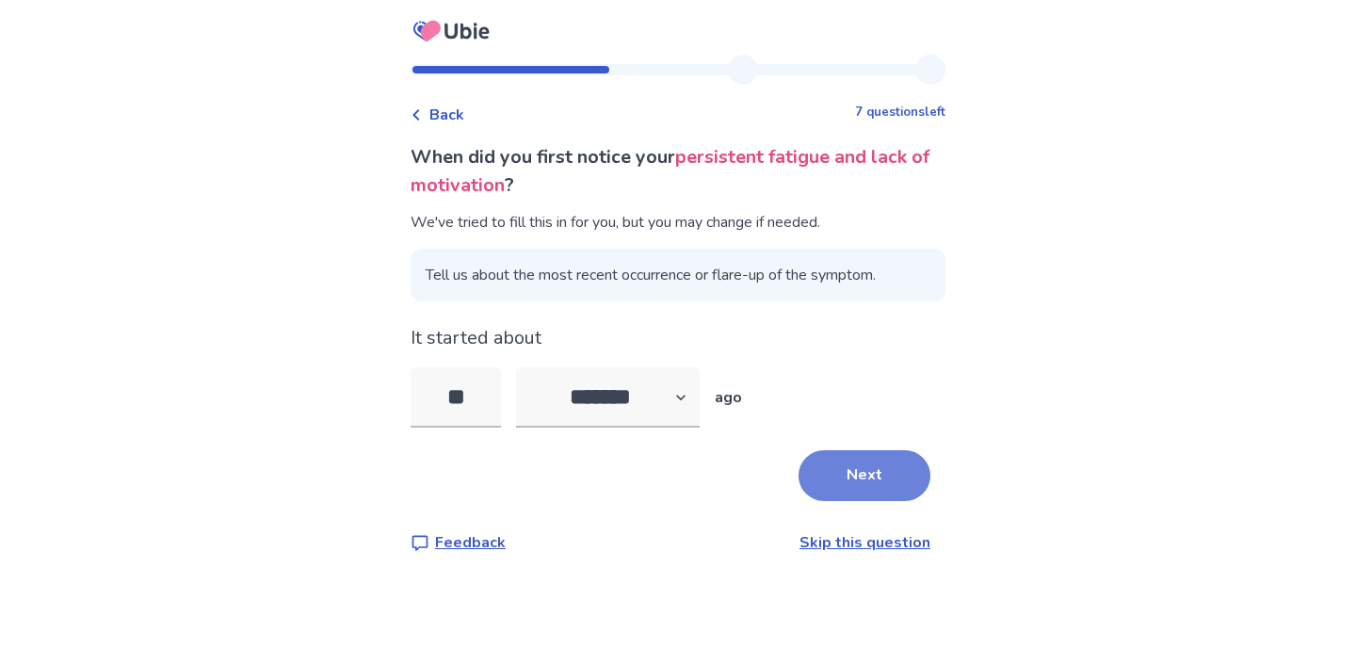
click at [871, 487] on button "Next" at bounding box center [864, 475] width 132 height 51
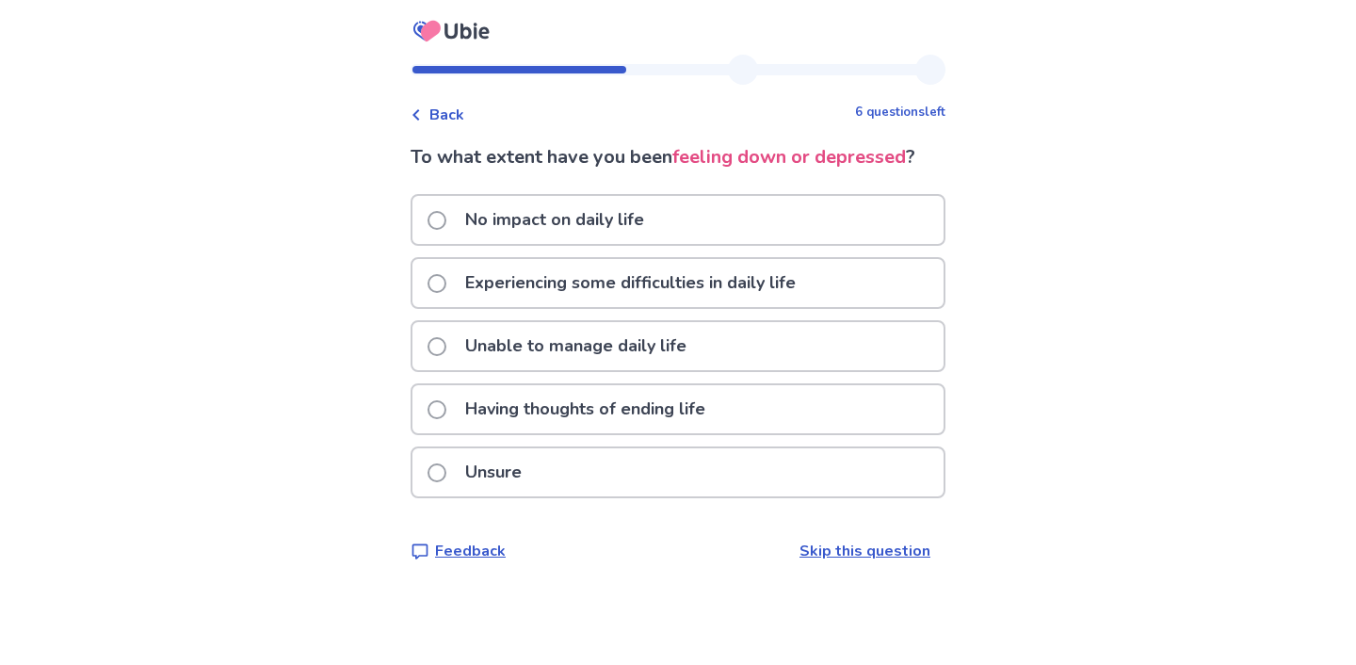
click at [747, 294] on p "Experiencing some difficulties in daily life" at bounding box center [630, 283] width 353 height 48
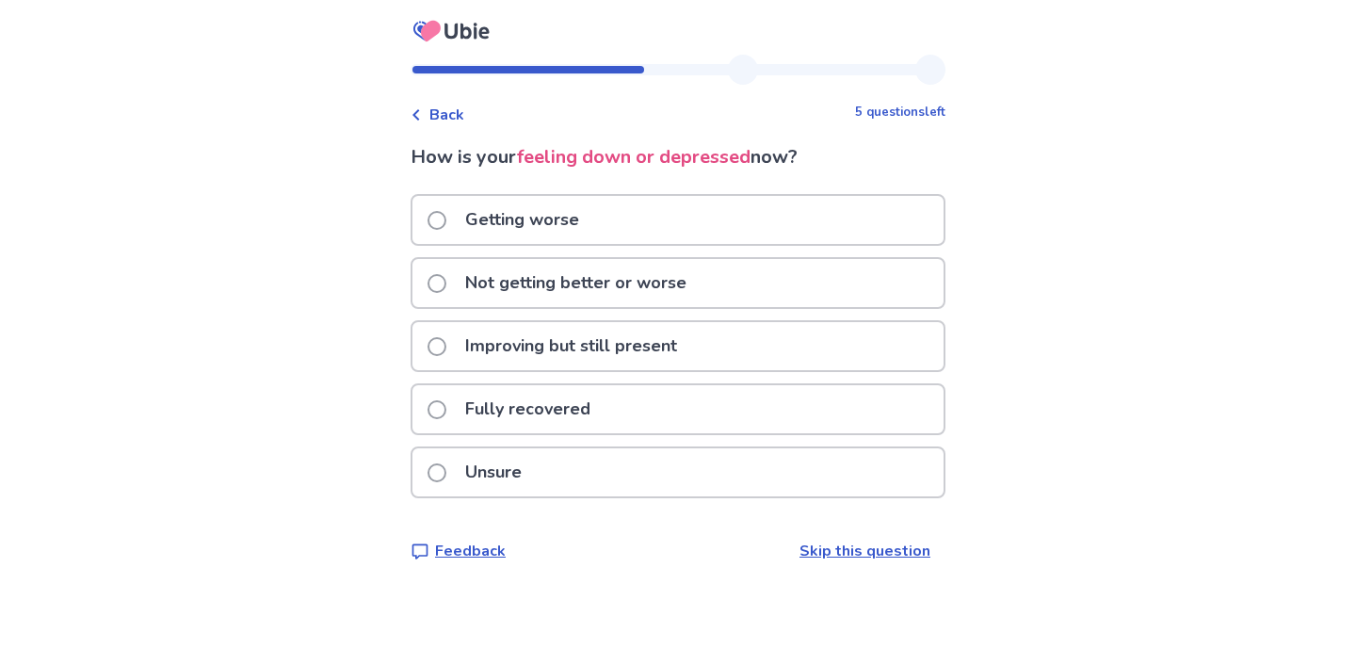
click at [754, 222] on div "Getting worse" at bounding box center [677, 220] width 531 height 48
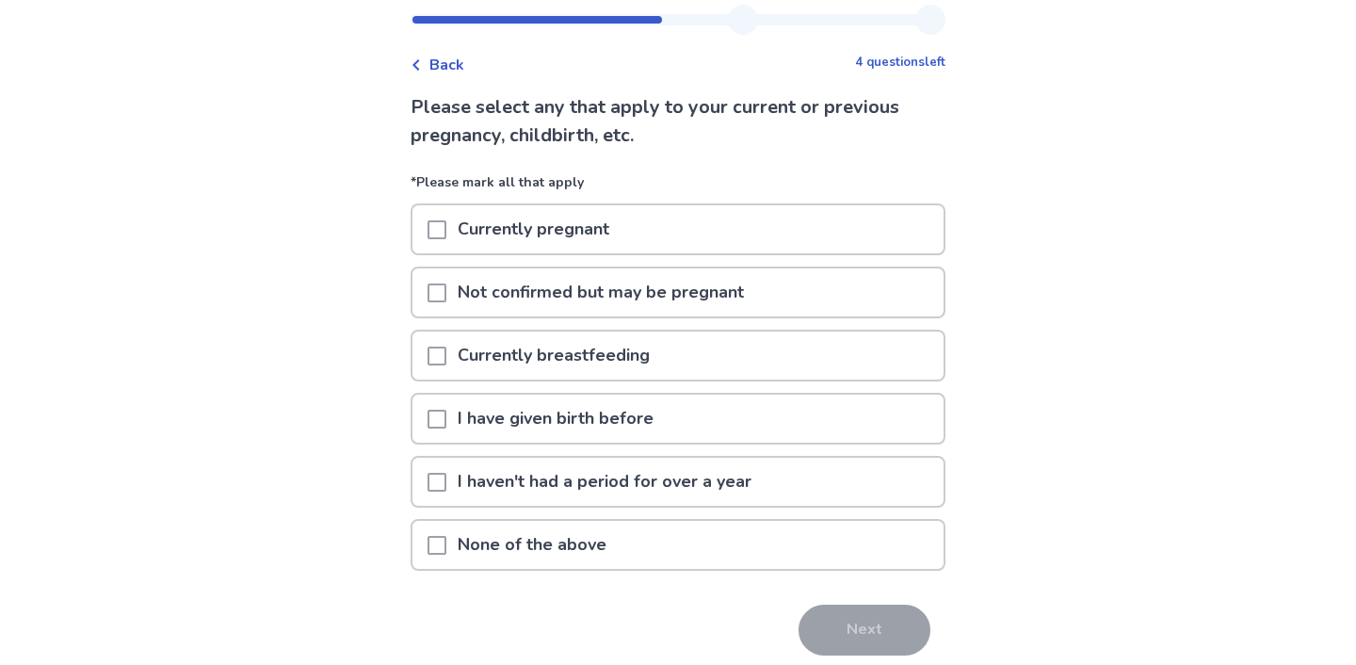
scroll to position [54, 0]
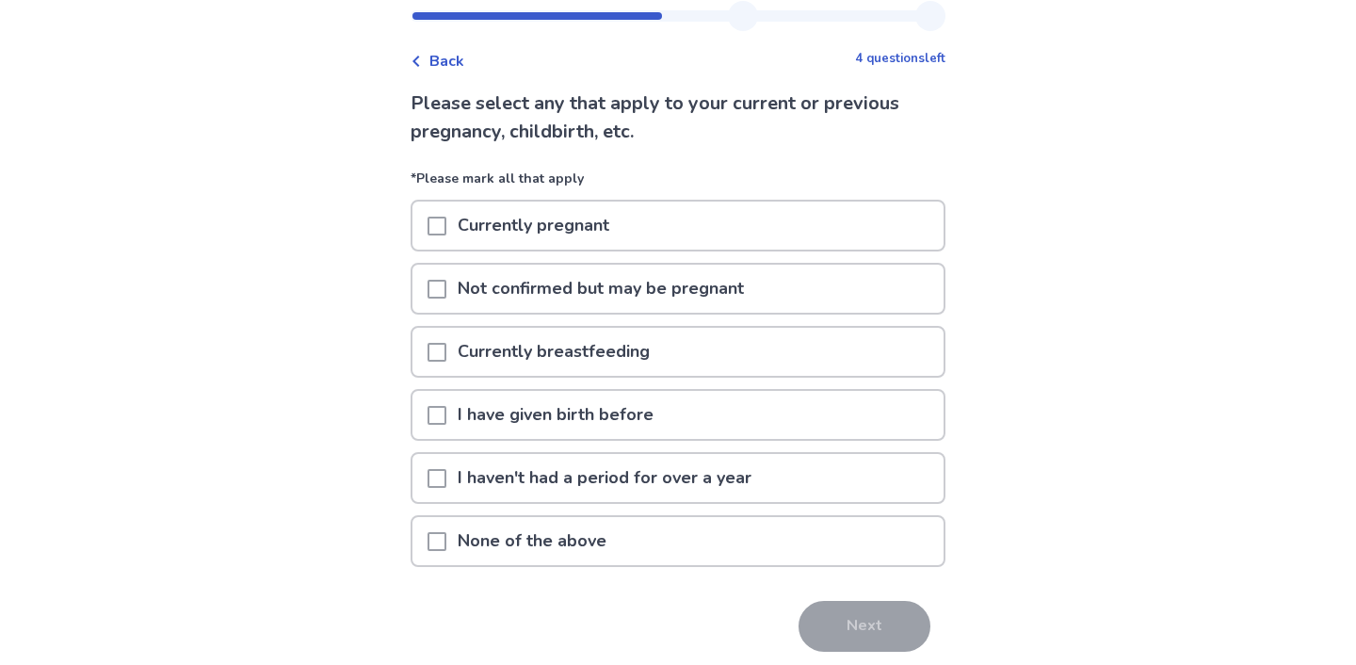
click at [701, 482] on p "I haven't had a period for over a year" at bounding box center [604, 478] width 316 height 48
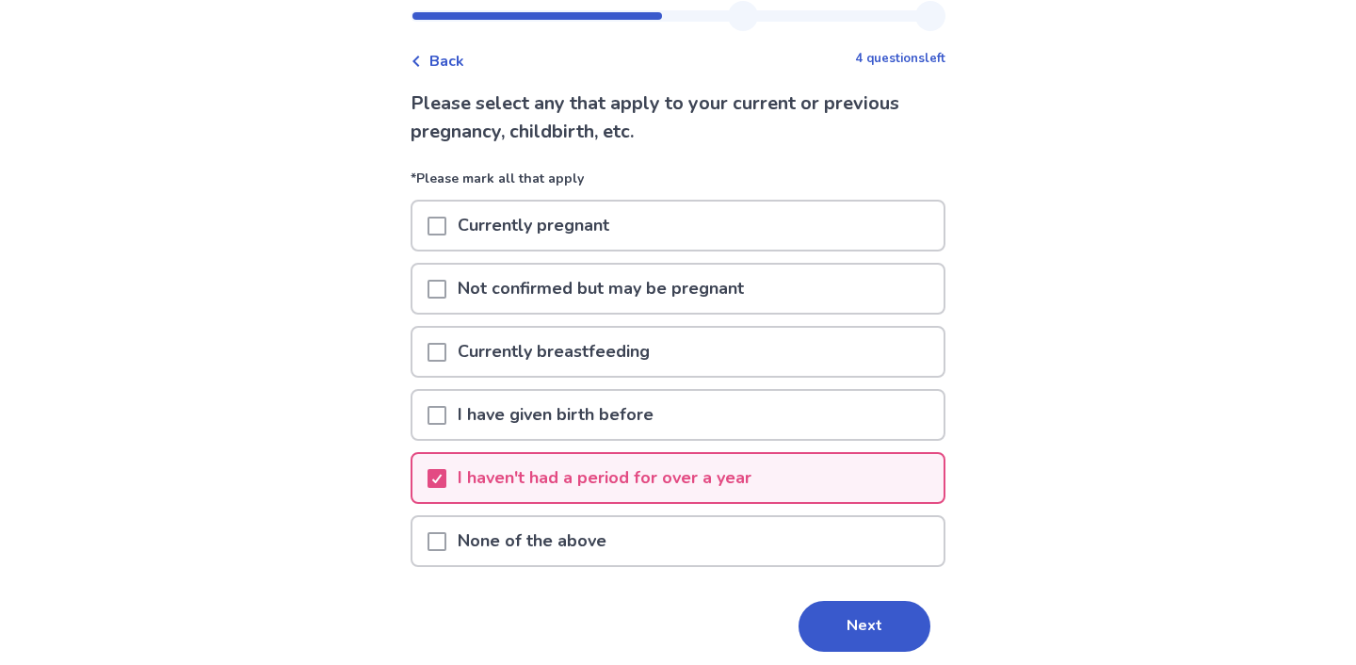
click at [701, 482] on p "I haven't had a period for over a year" at bounding box center [604, 478] width 316 height 48
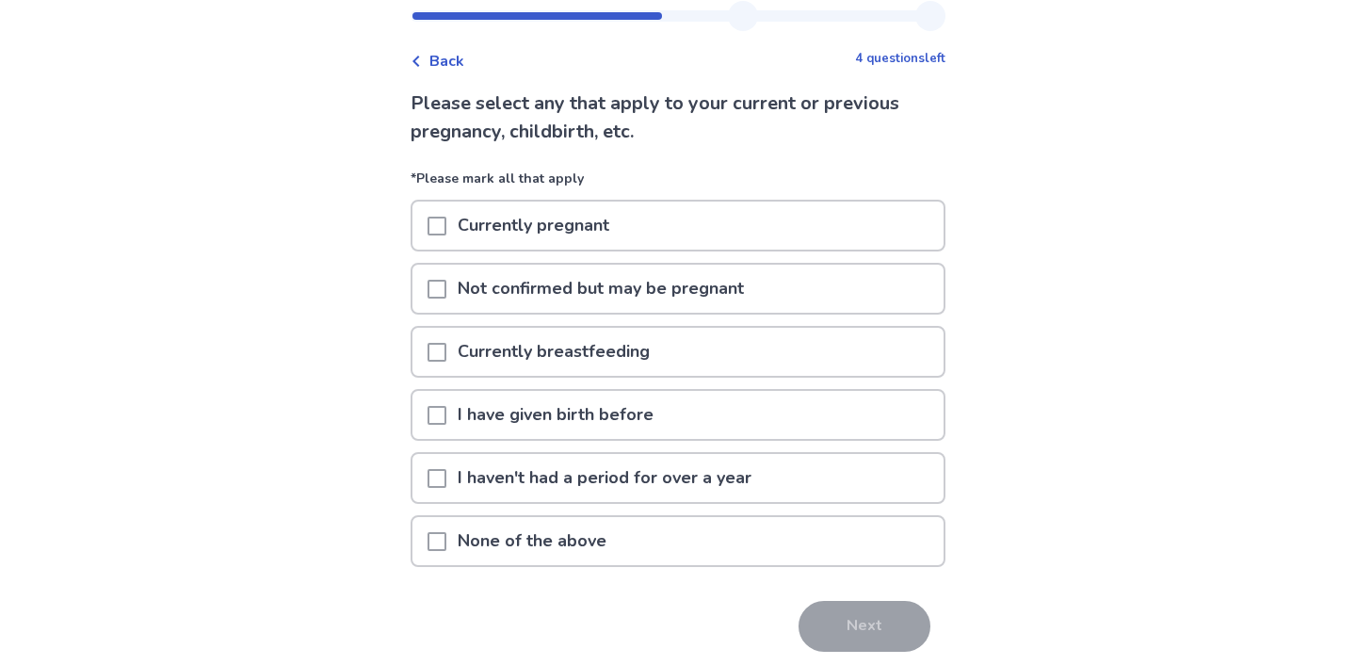
click at [709, 546] on div "None of the above" at bounding box center [677, 541] width 531 height 48
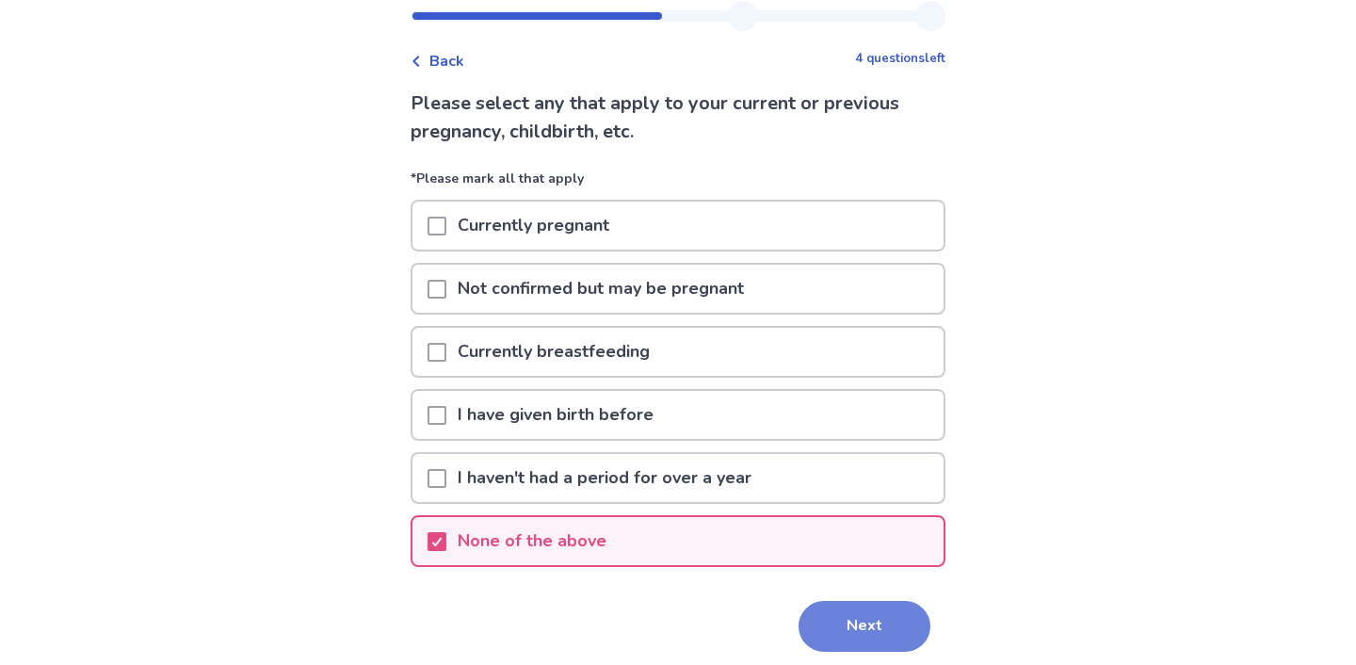
click at [852, 619] on button "Next" at bounding box center [864, 626] width 132 height 51
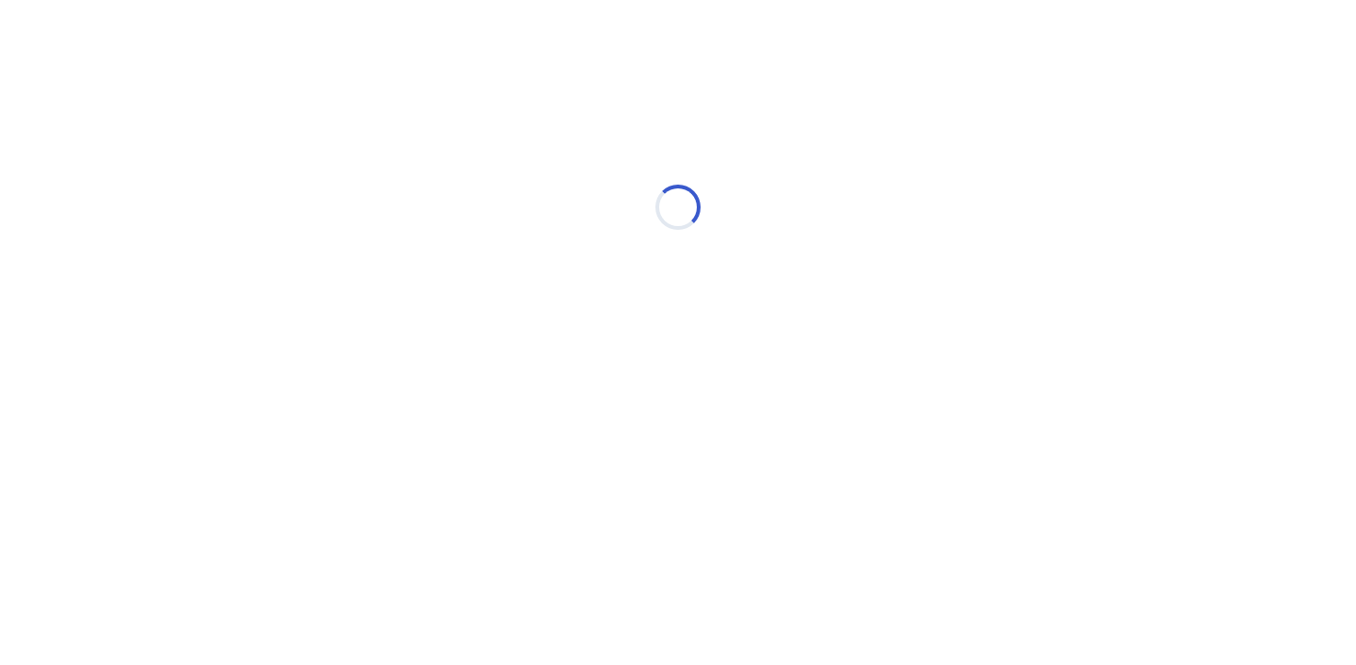
scroll to position [0, 0]
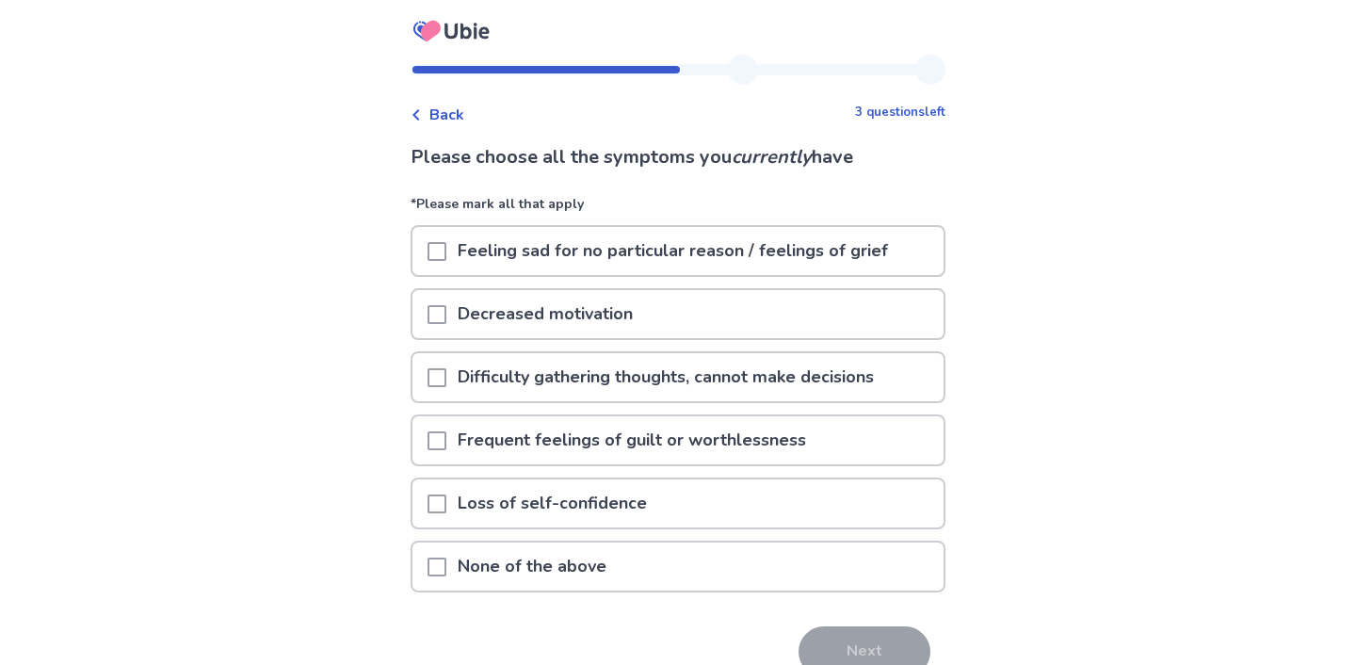
click at [759, 337] on div "Decreased motivation" at bounding box center [677, 314] width 531 height 48
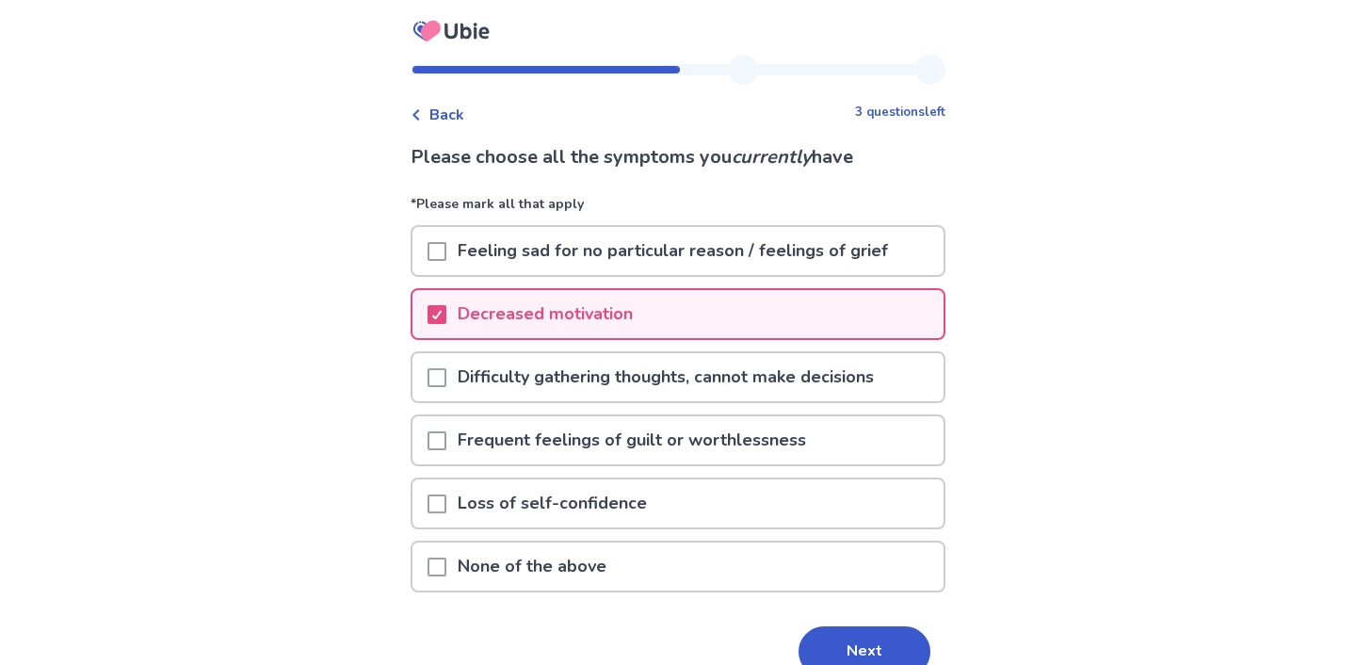
click at [759, 337] on div "Decreased motivation" at bounding box center [677, 314] width 531 height 48
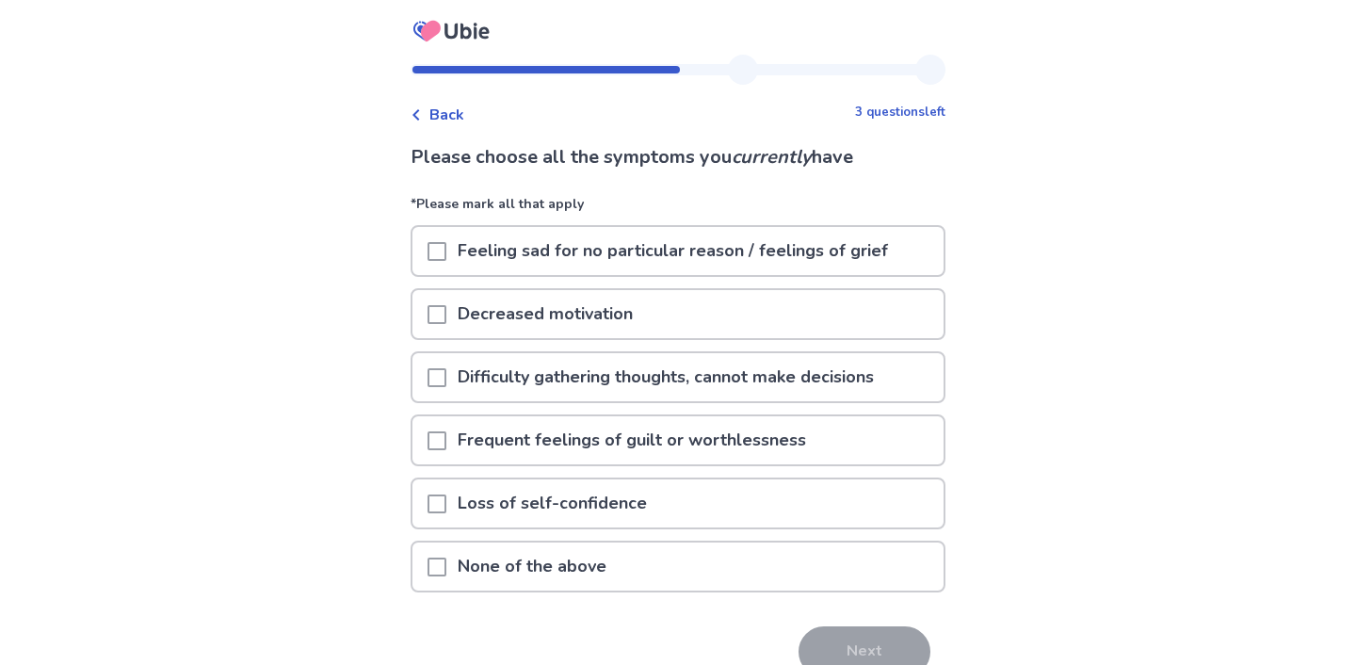
click at [790, 249] on p "Feeling sad for no particular reason / feelings of grief" at bounding box center [672, 251] width 453 height 48
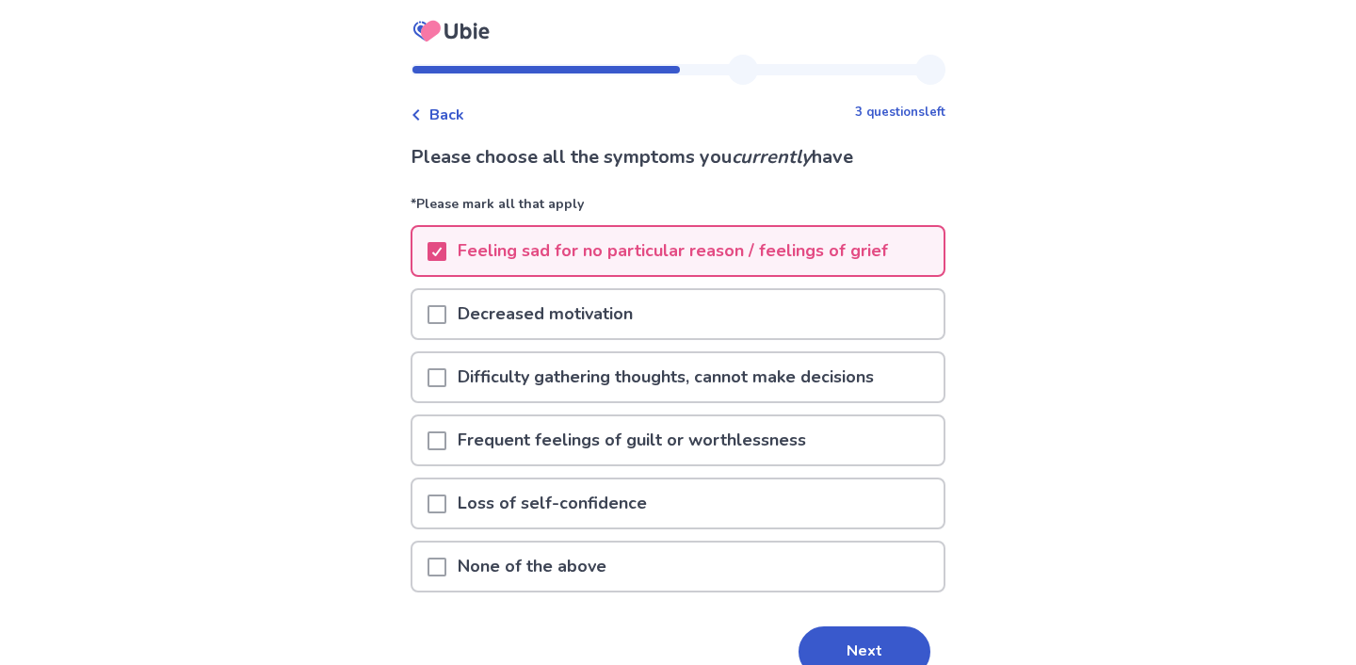
click at [763, 306] on div "Decreased motivation" at bounding box center [677, 314] width 531 height 48
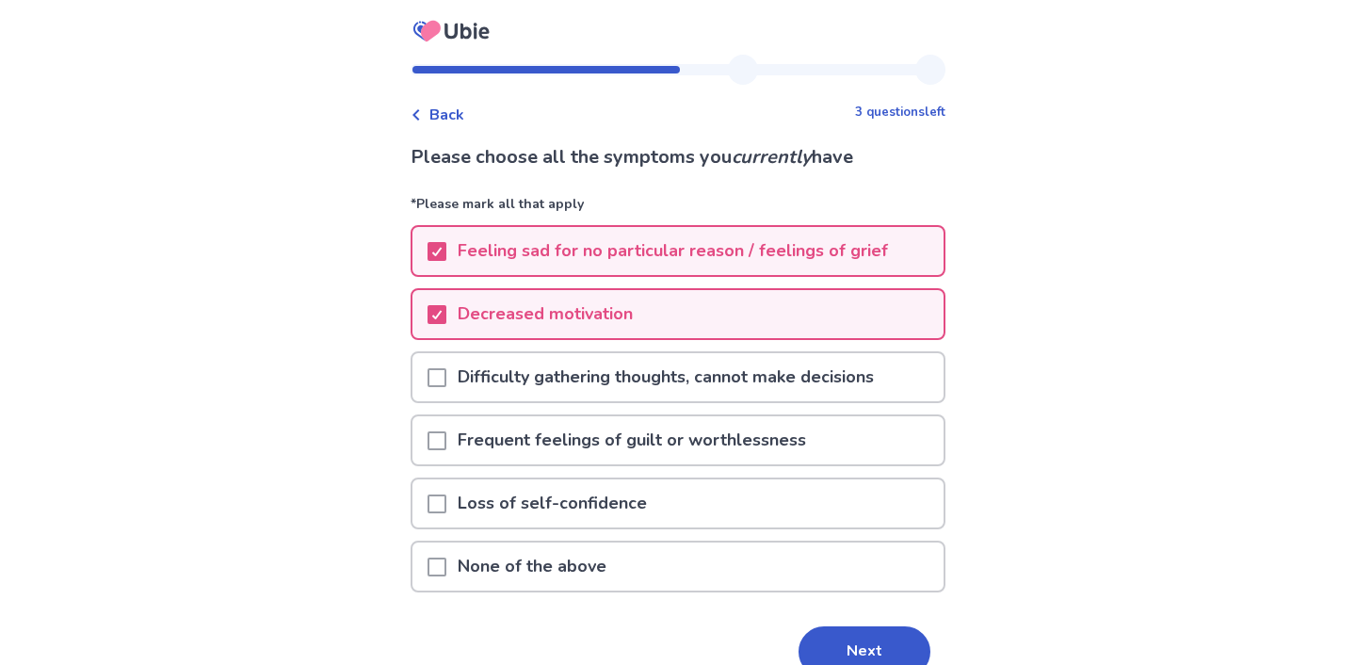
click at [771, 364] on p "Difficulty gathering thoughts, cannot make decisions" at bounding box center [665, 377] width 439 height 48
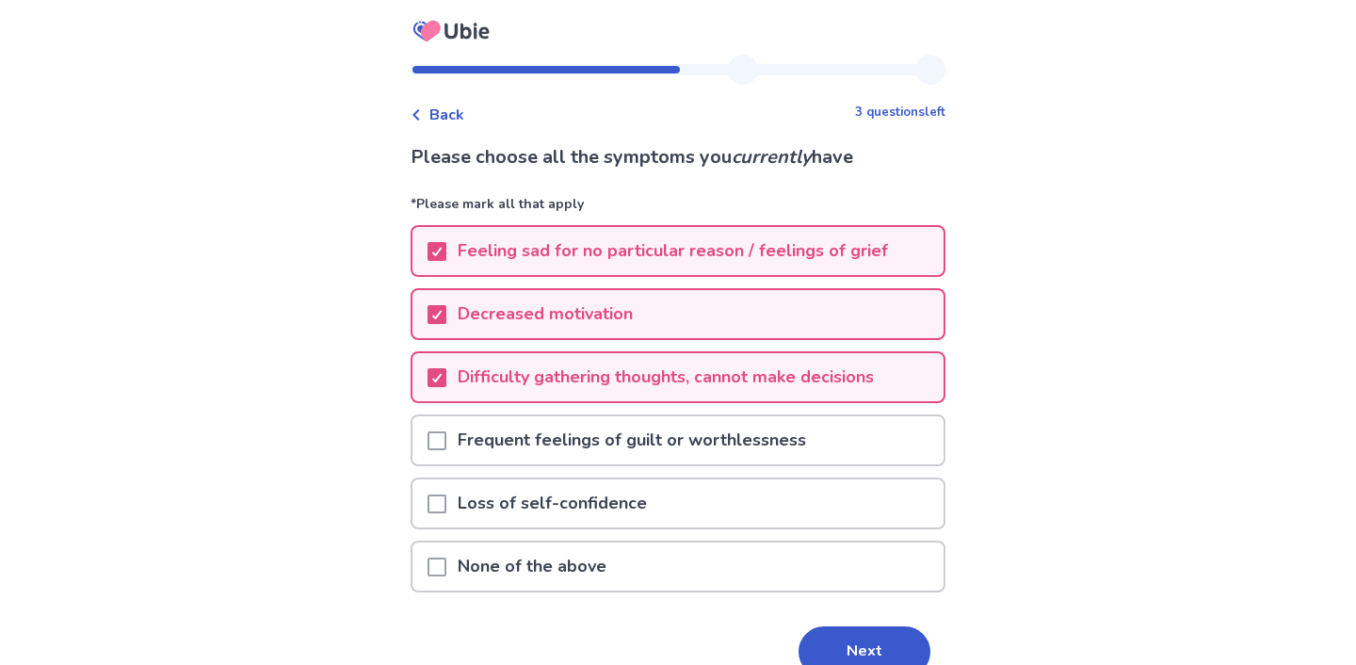
click at [790, 427] on p "Frequent feelings of guilt or worthlessness" at bounding box center [631, 440] width 371 height 48
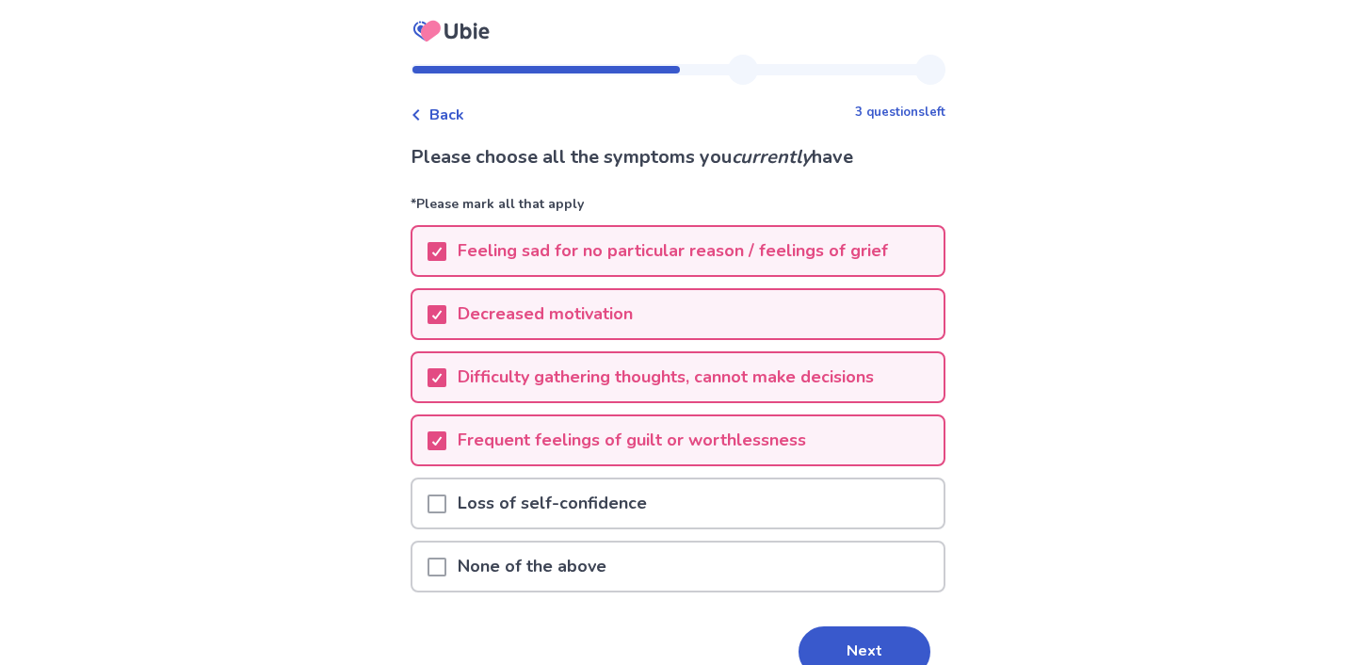
click at [796, 500] on div "Loss of self-confidence" at bounding box center [677, 503] width 531 height 48
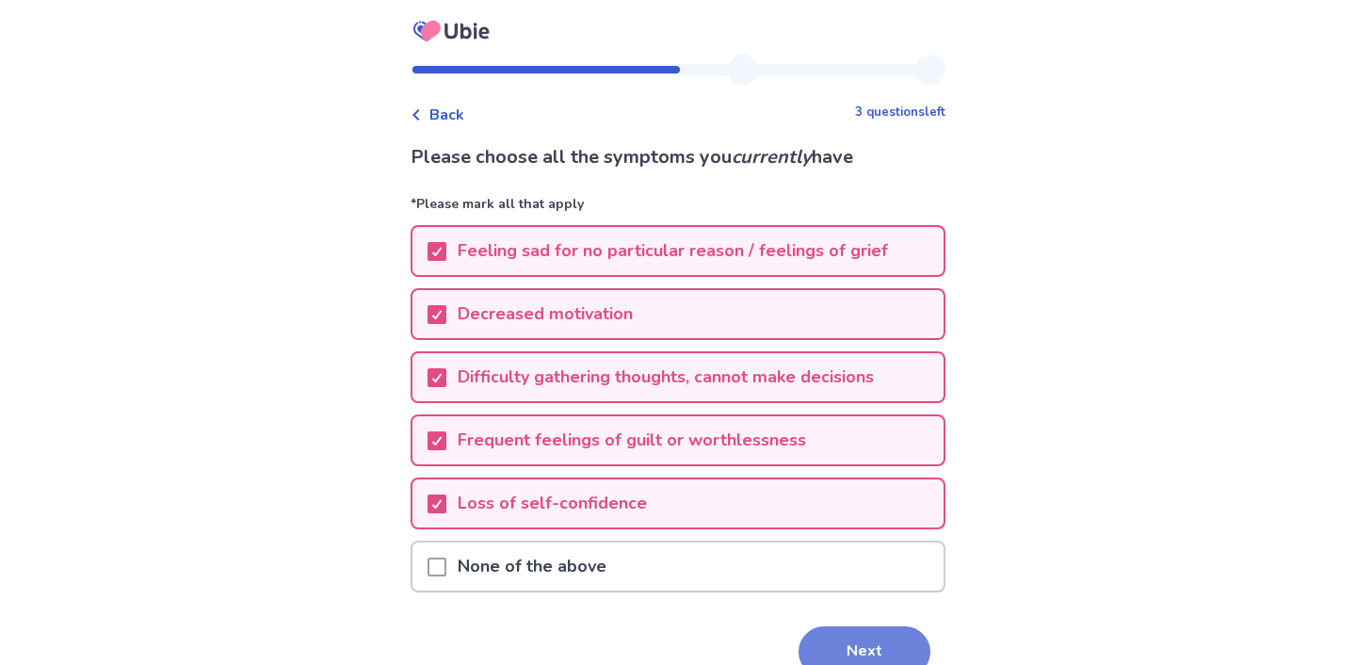
click at [840, 641] on button "Next" at bounding box center [864, 651] width 132 height 51
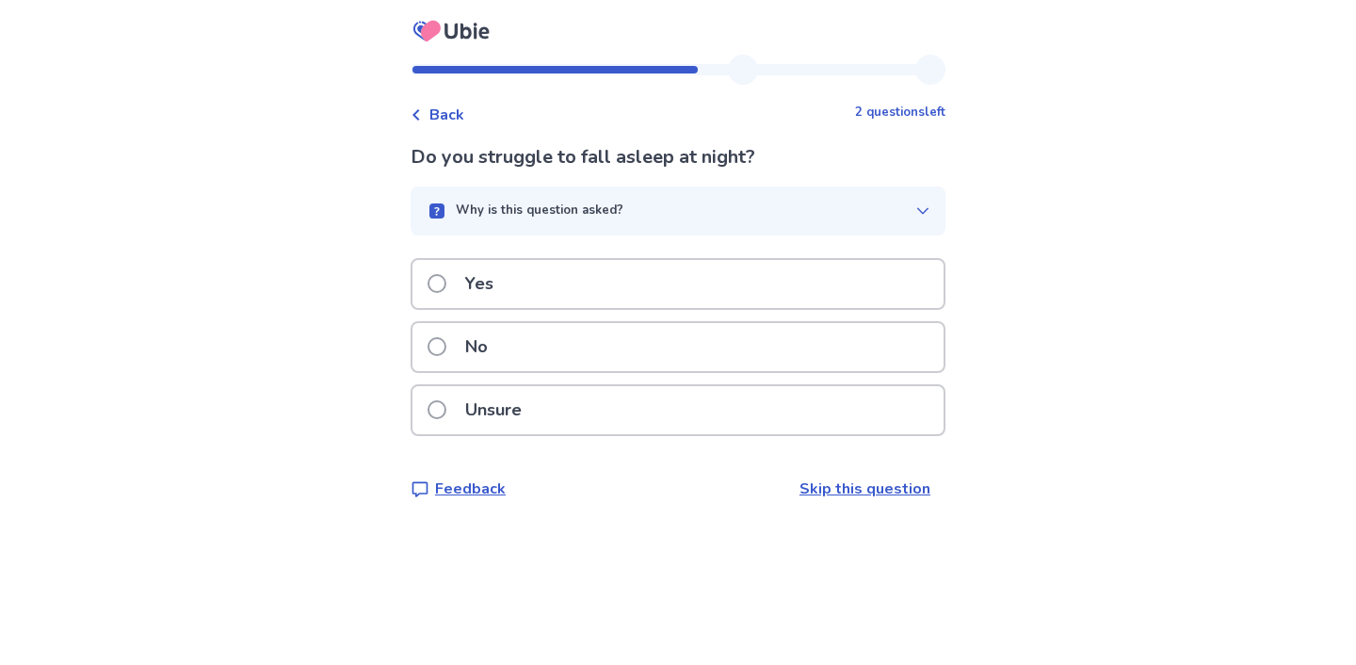
click at [793, 299] on div "Yes" at bounding box center [677, 284] width 531 height 48
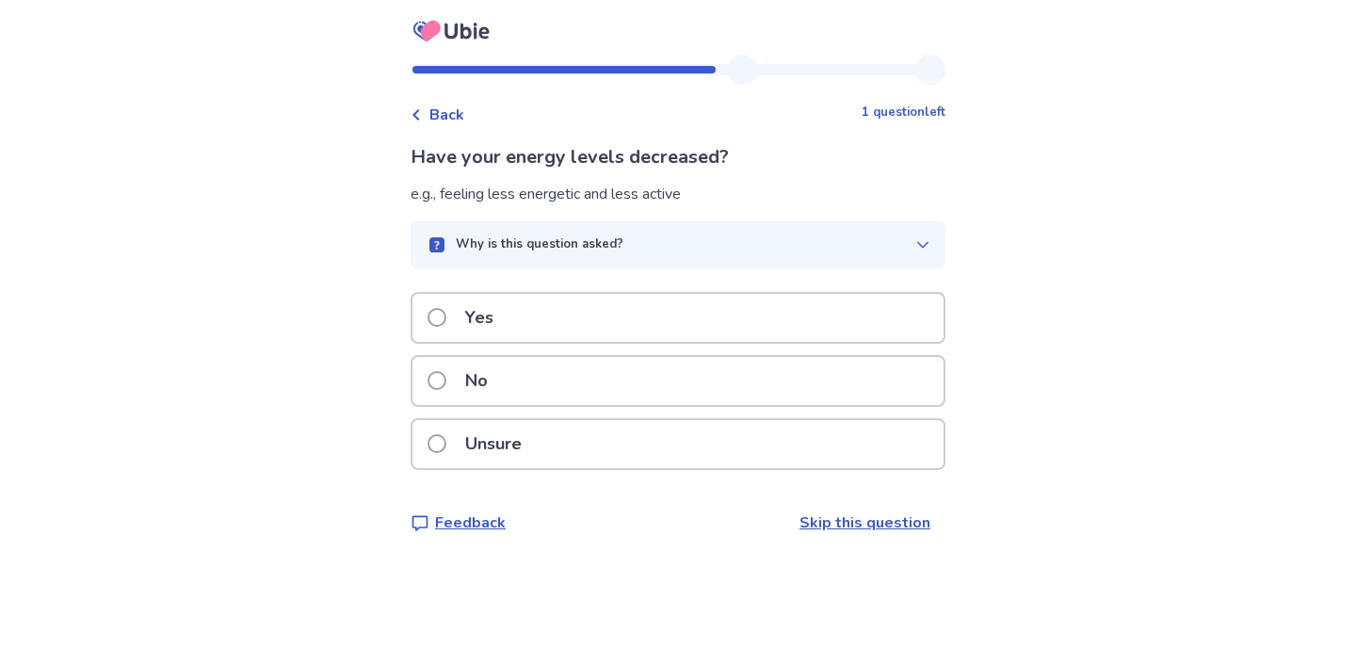
click at [859, 327] on div "Yes" at bounding box center [677, 318] width 531 height 48
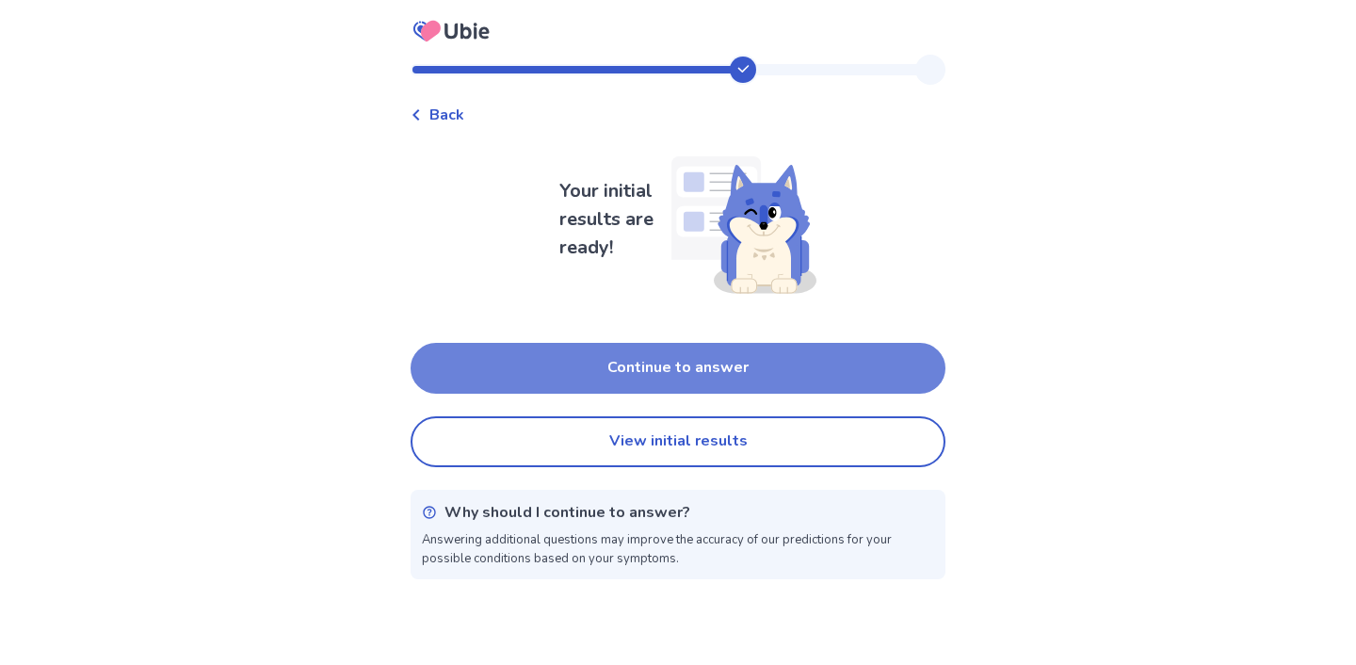
click at [852, 357] on button "Continue to answer" at bounding box center [677, 368] width 535 height 51
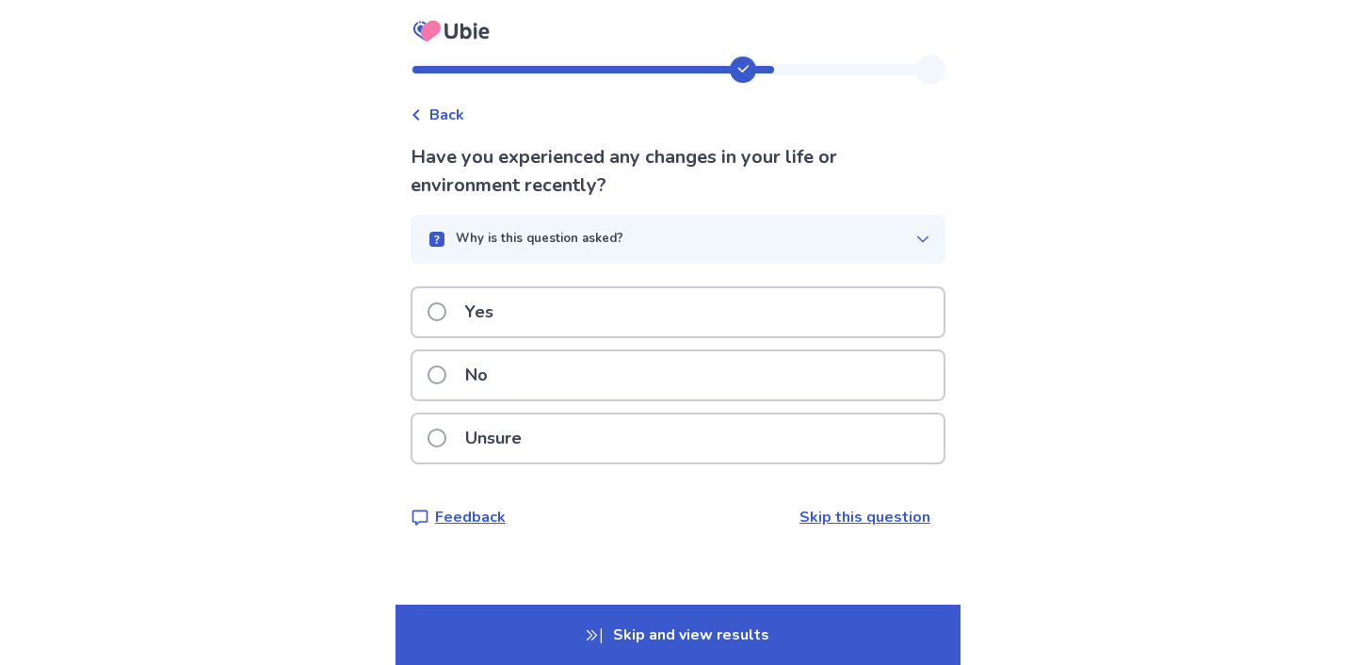
click at [852, 357] on div "No" at bounding box center [677, 375] width 531 height 48
click at [562, 303] on div "Yes" at bounding box center [677, 312] width 531 height 48
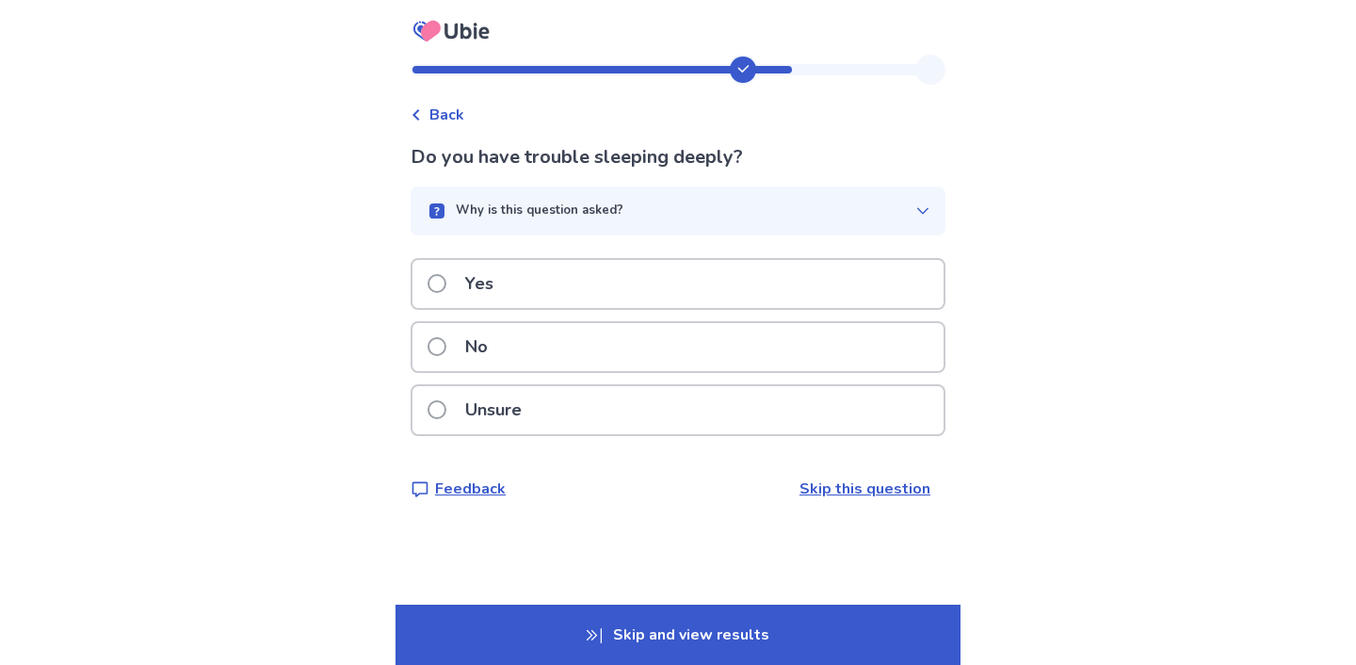
click at [575, 285] on div "Yes" at bounding box center [677, 284] width 531 height 48
click at [570, 360] on div "No" at bounding box center [677, 347] width 531 height 48
click at [510, 409] on p "Unsure" at bounding box center [493, 410] width 79 height 48
click at [543, 356] on div "No" at bounding box center [677, 347] width 531 height 48
click at [533, 430] on p "Unsure" at bounding box center [493, 410] width 79 height 48
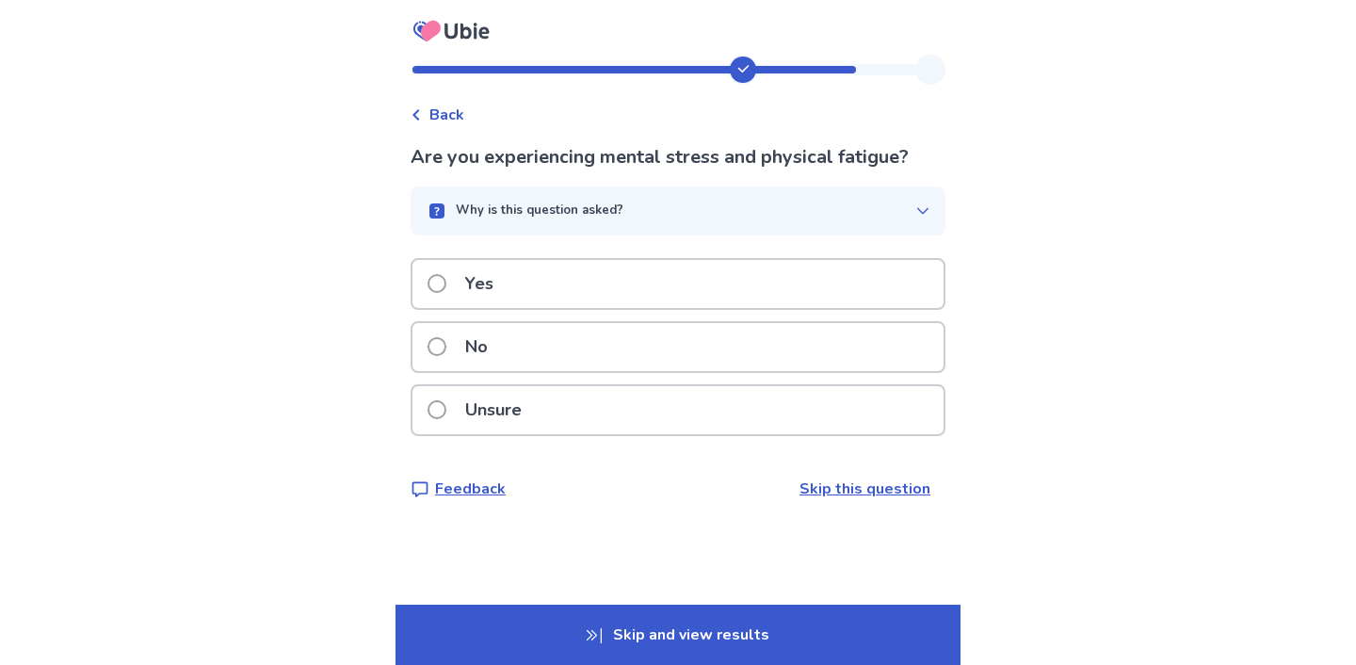
click at [684, 284] on div "Yes" at bounding box center [677, 284] width 531 height 48
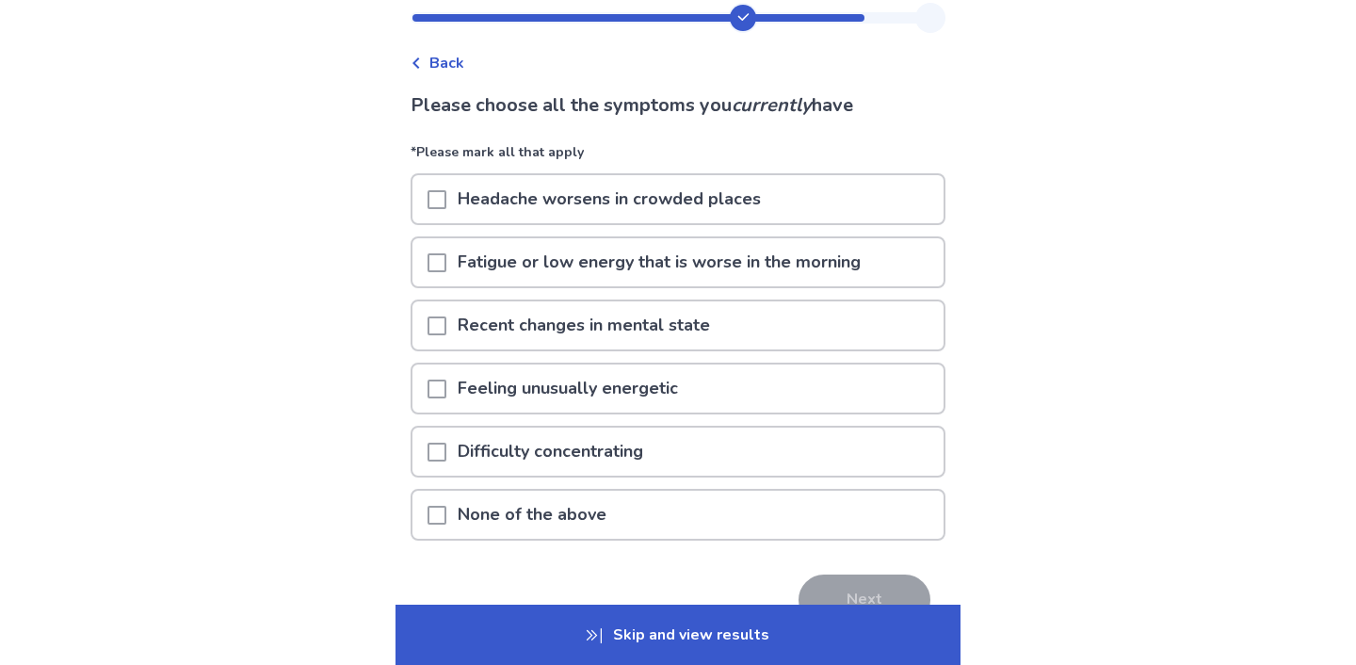
scroll to position [56, 0]
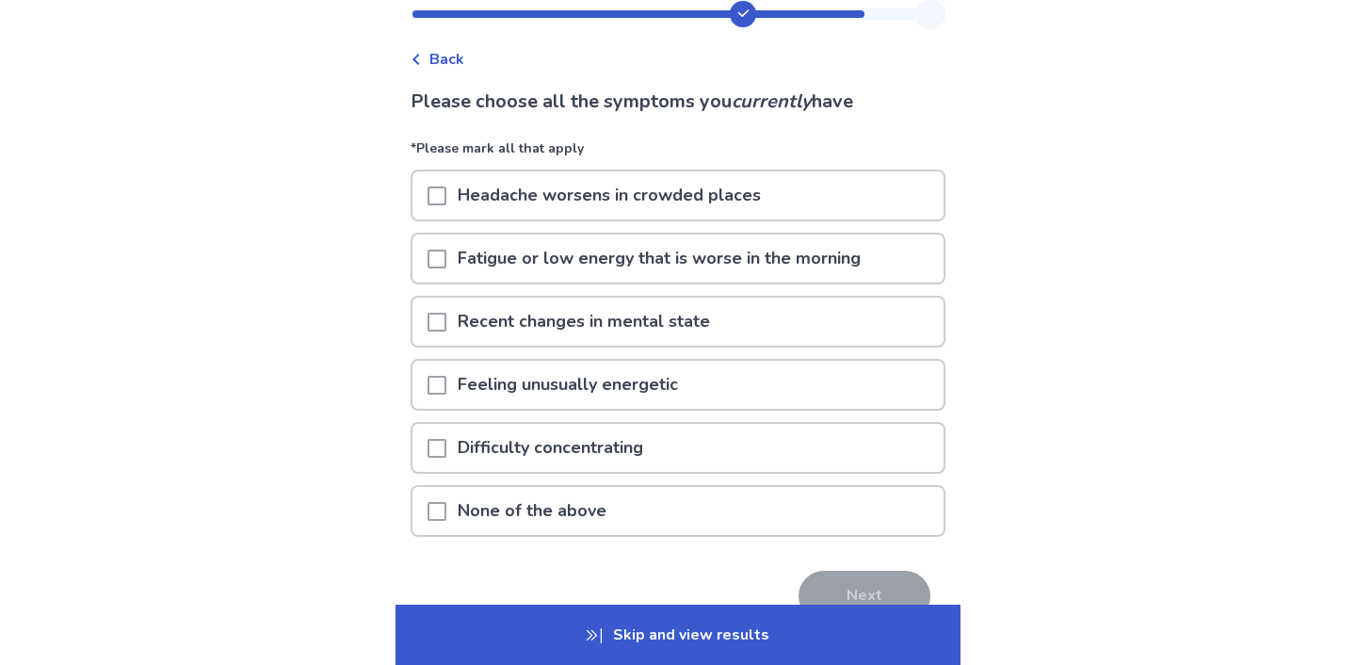
click at [728, 267] on p "Fatigue or low energy that is worse in the morning" at bounding box center [659, 258] width 426 height 48
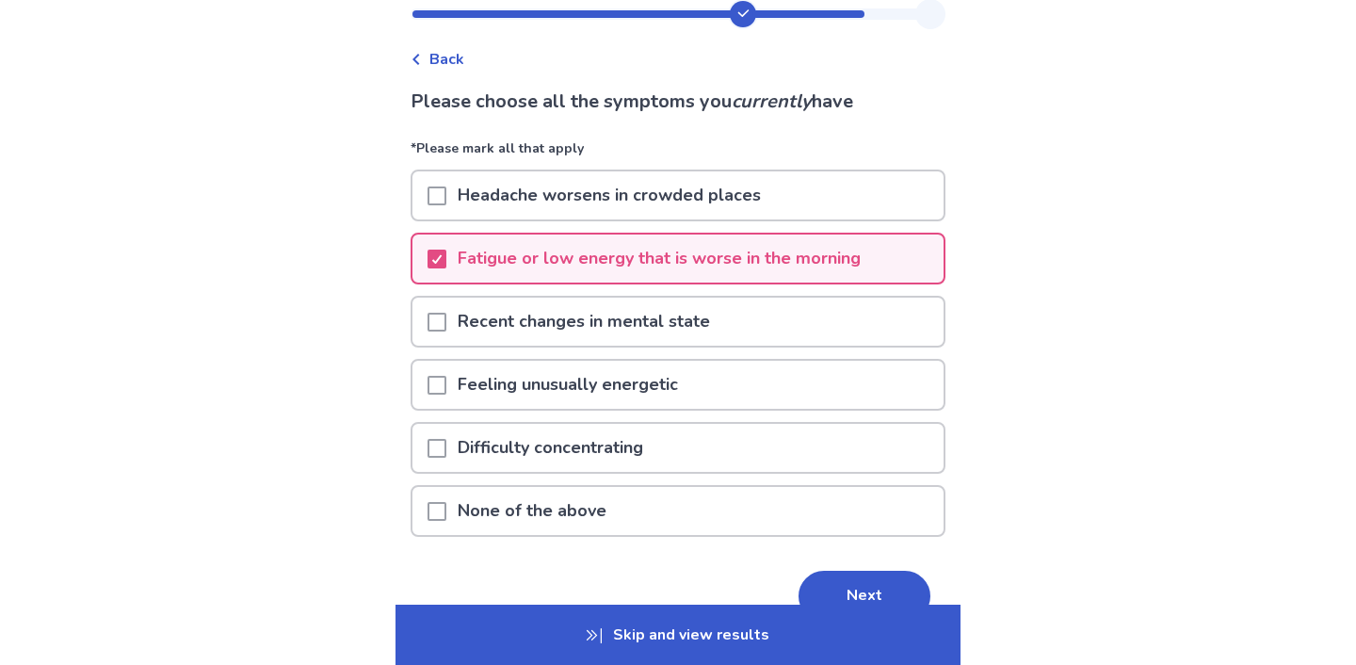
click at [721, 334] on p "Recent changes in mental state" at bounding box center [583, 321] width 275 height 48
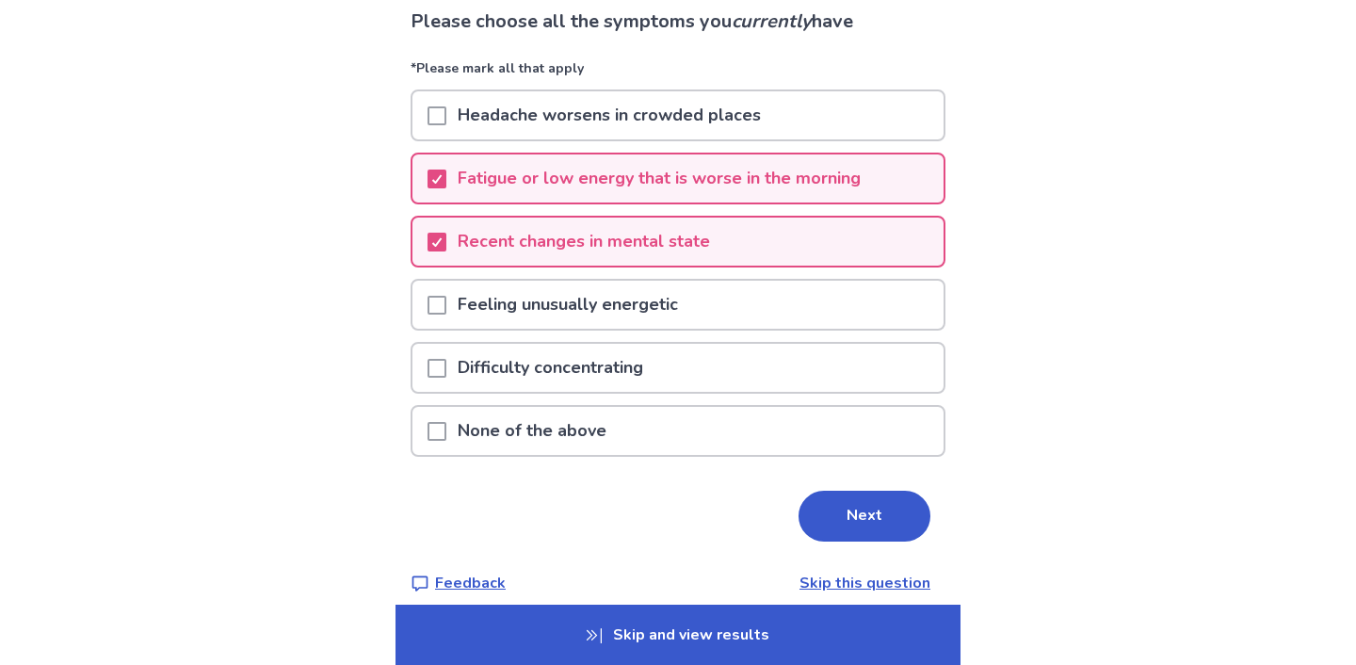
scroll to position [137, 0]
click at [676, 378] on div "Difficulty concentrating" at bounding box center [677, 366] width 531 height 48
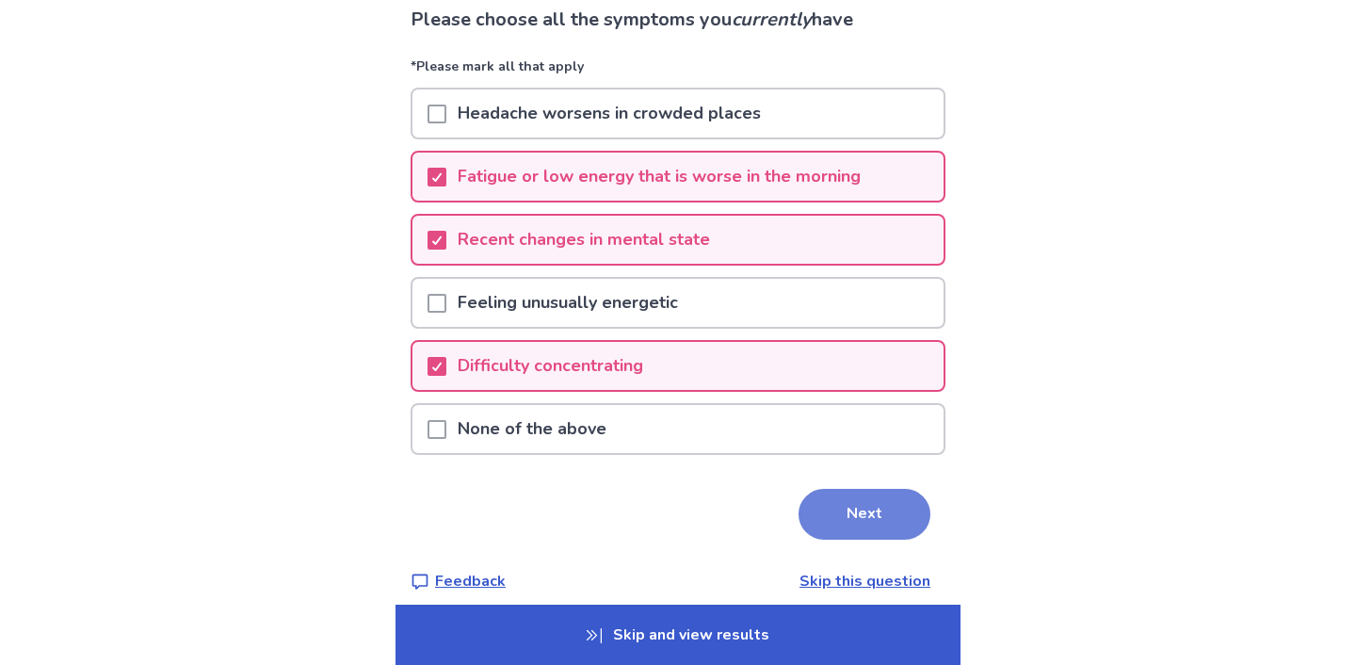
click at [870, 525] on button "Next" at bounding box center [864, 514] width 132 height 51
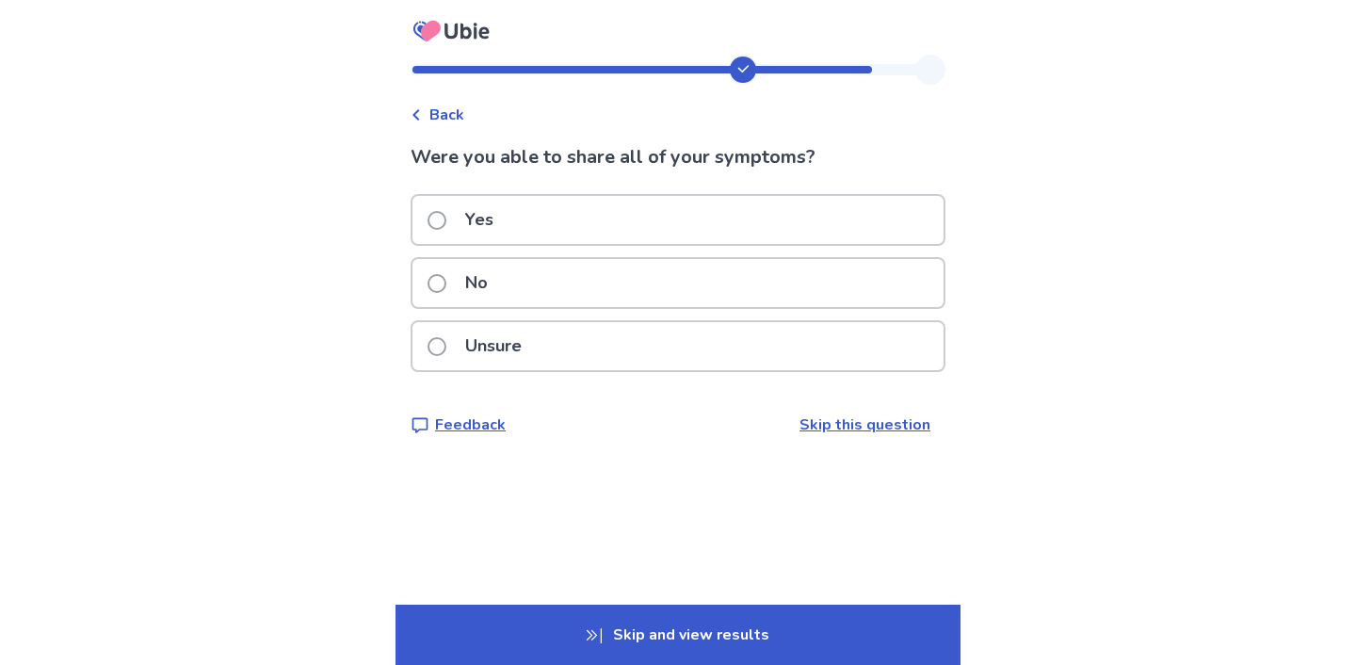
click at [670, 351] on div "Unsure" at bounding box center [677, 346] width 531 height 48
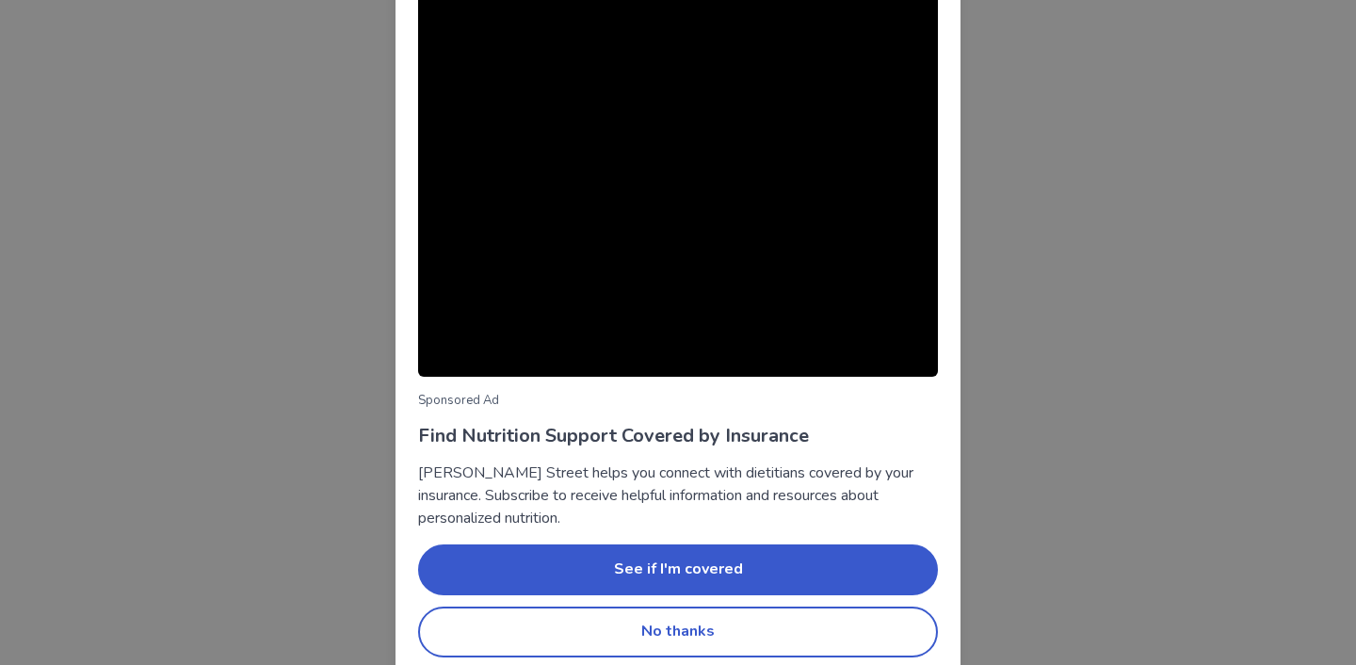
scroll to position [105, 0]
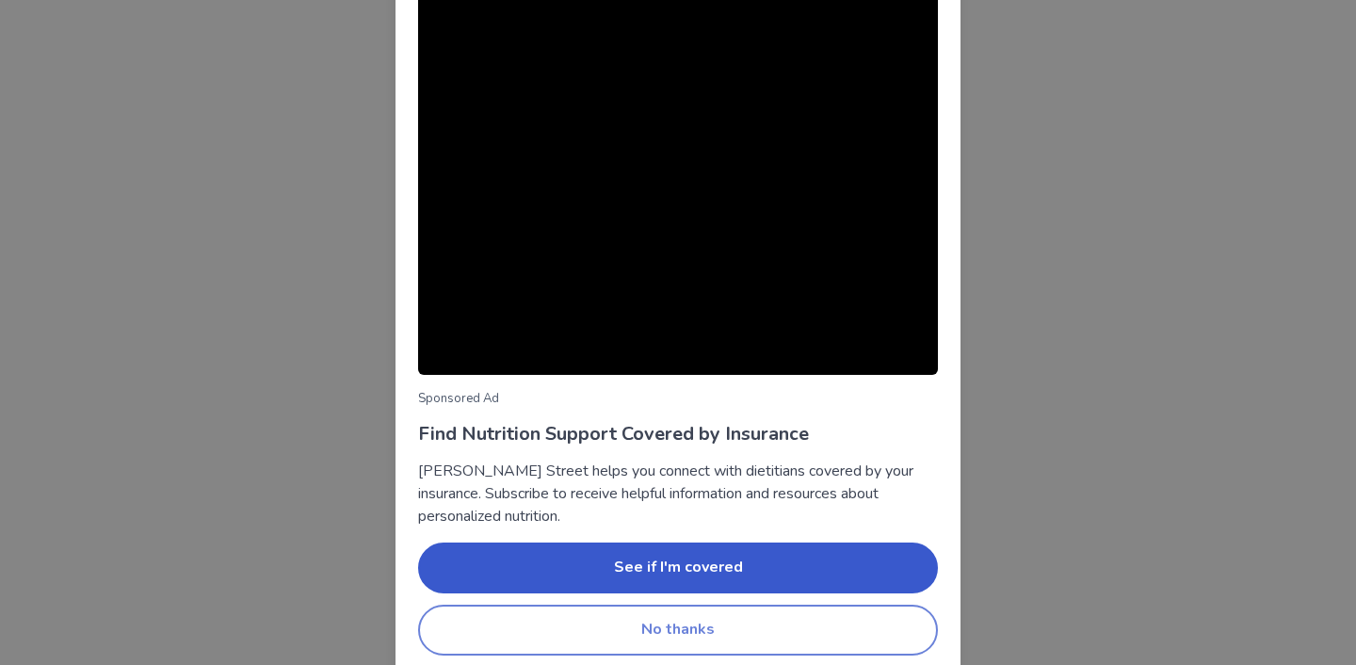
click at [704, 635] on button "No thanks" at bounding box center [678, 629] width 520 height 51
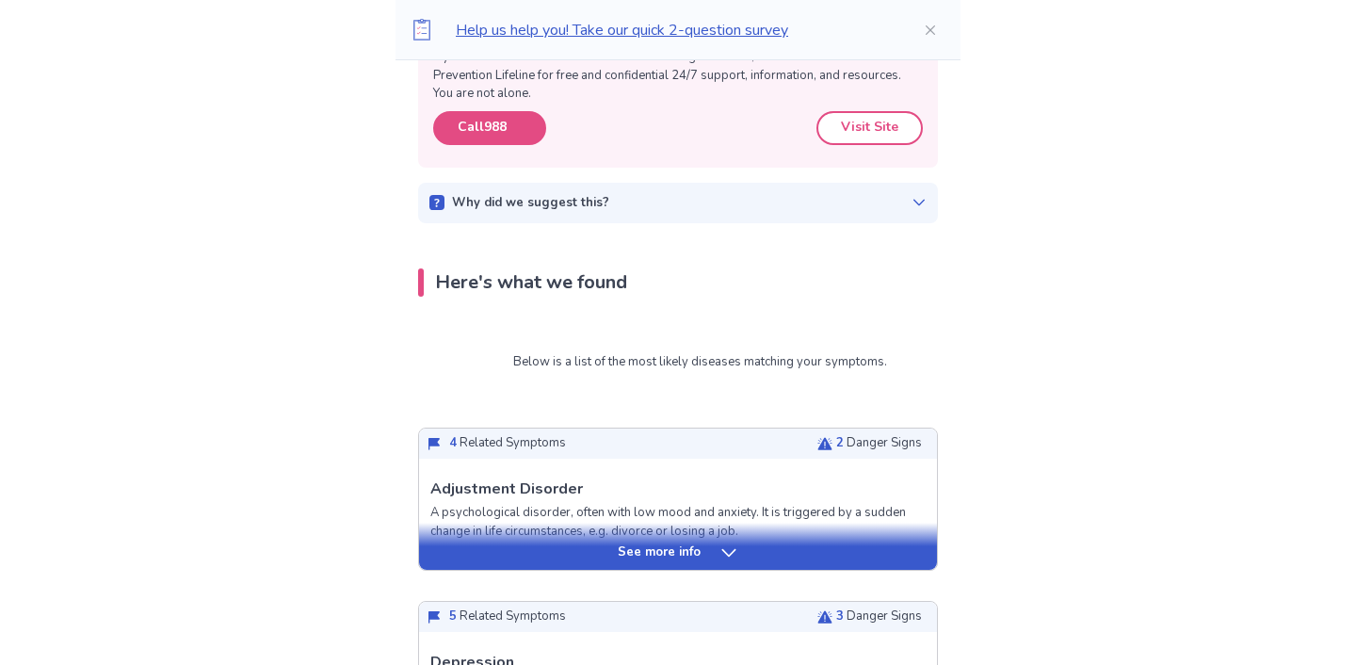
scroll to position [366, 0]
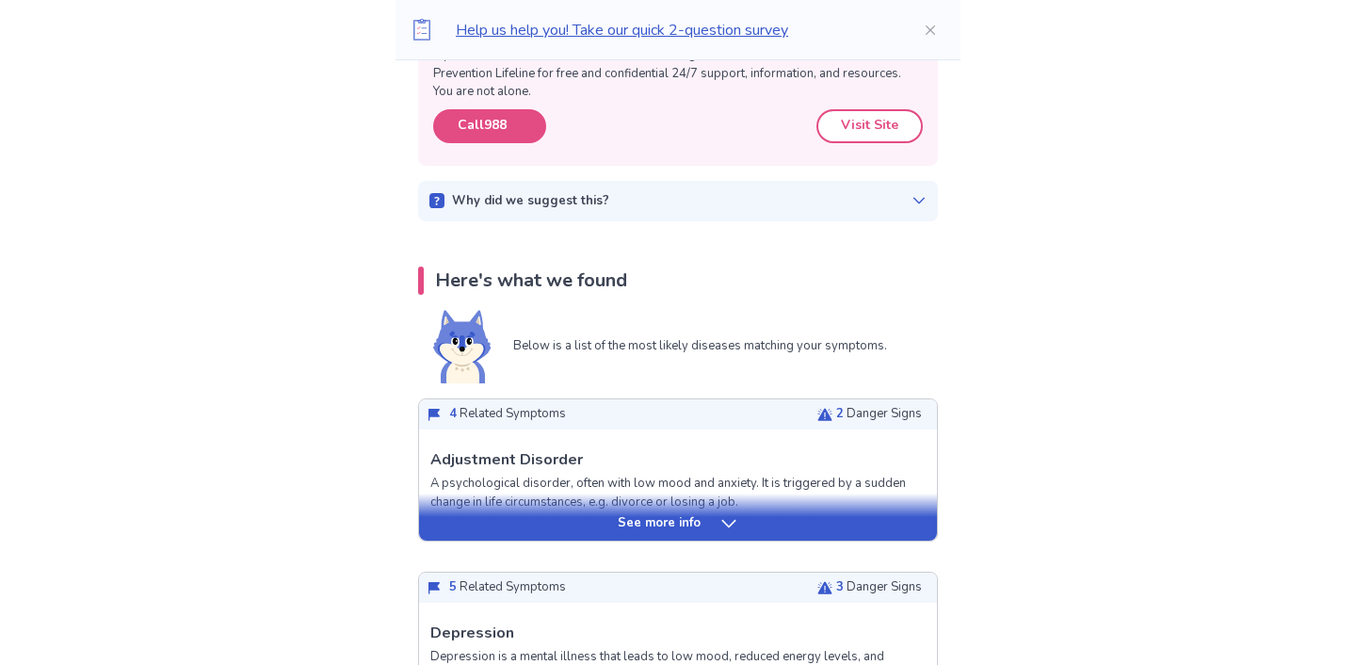
click at [719, 527] on icon at bounding box center [728, 523] width 19 height 19
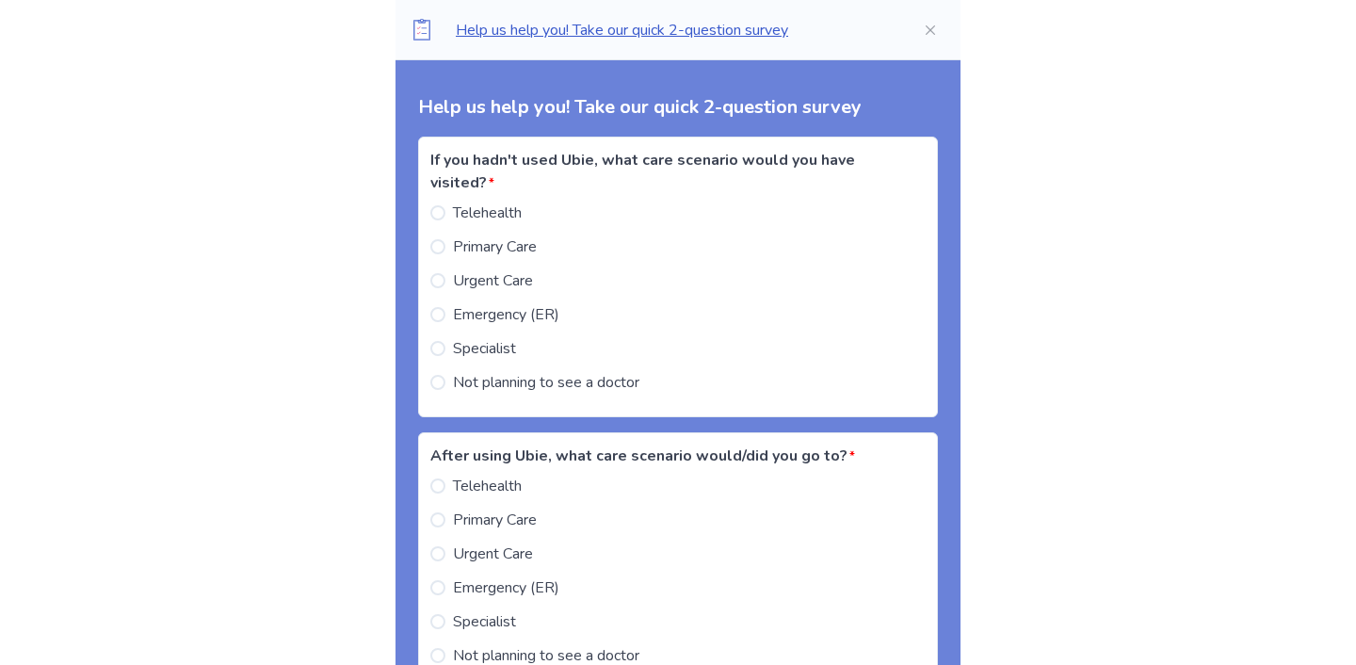
scroll to position [3016, 0]
